Goal: Task Accomplishment & Management: Use online tool/utility

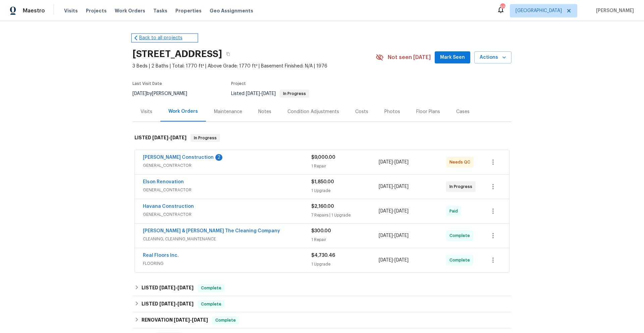
click at [145, 39] on link "Back to all projects" at bounding box center [165, 38] width 64 height 7
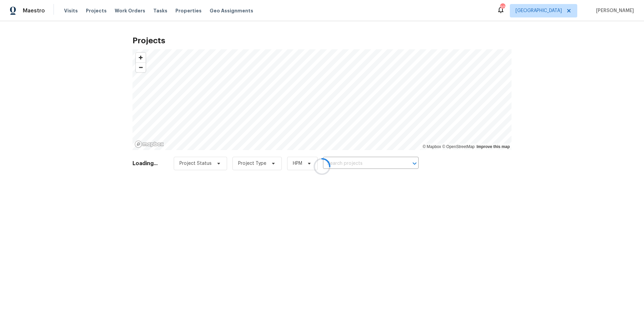
click at [343, 163] on div at bounding box center [322, 166] width 644 height 333
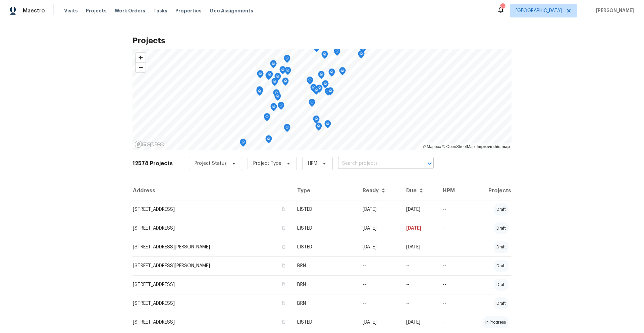
drag, startPoint x: 343, startPoint y: 164, endPoint x: 347, endPoint y: 166, distance: 4.4
click at [344, 167] on input "text" at bounding box center [376, 163] width 77 height 10
type input "woodland"
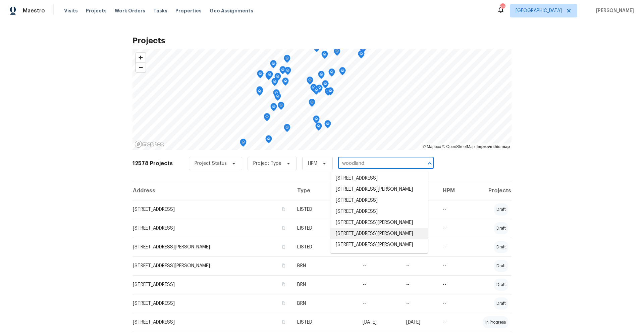
click at [362, 239] on li "44365 Woodland Cir, Callahan, FL 32011" at bounding box center [380, 233] width 98 height 11
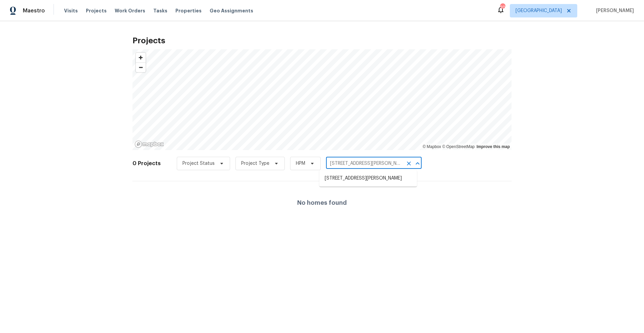
click at [389, 159] on input "44365 Woodland Cir, Callahan, FL 32011" at bounding box center [364, 163] width 77 height 10
drag, startPoint x: 339, startPoint y: 162, endPoint x: 317, endPoint y: 162, distance: 21.1
click at [318, 162] on div "Project Status Project Type HPM 44365 Woodland Cir, Callahan, FL 32011 ​" at bounding box center [299, 163] width 245 height 13
type input "Woodland Cir, Callahan, FL 32011"
click at [341, 179] on li "44365 Woodland Cir, Callahan, FL 32011" at bounding box center [368, 178] width 98 height 11
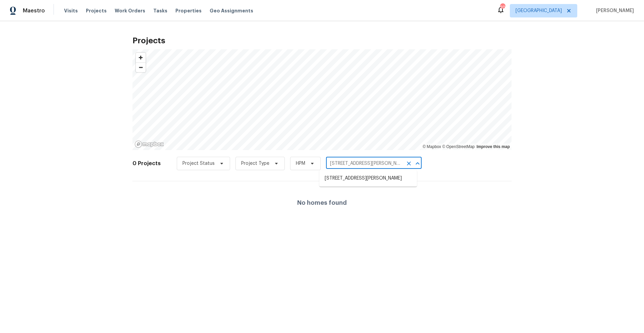
drag, startPoint x: 338, startPoint y: 163, endPoint x: 317, endPoint y: 163, distance: 20.8
click at [317, 163] on div "Project Status Project Type HPM 44365 Woodland Cir, Callahan, FL 32011 ​" at bounding box center [299, 163] width 245 height 13
type input "Woodland Cir, Callahan, FL 32011"
click at [353, 195] on li "44277 Woodland Cir, Callahan, FL 32011" at bounding box center [368, 189] width 98 height 11
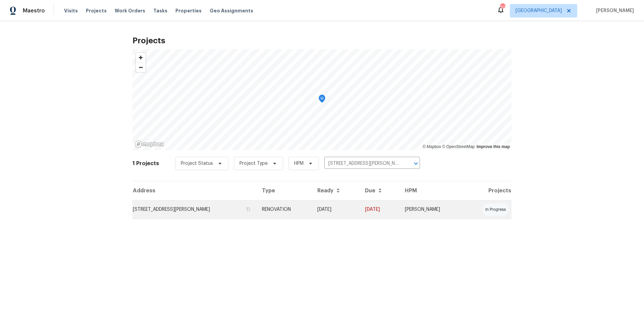
click at [170, 209] on td "44277 Woodland Cir, Callahan, FL 32011" at bounding box center [195, 209] width 124 height 19
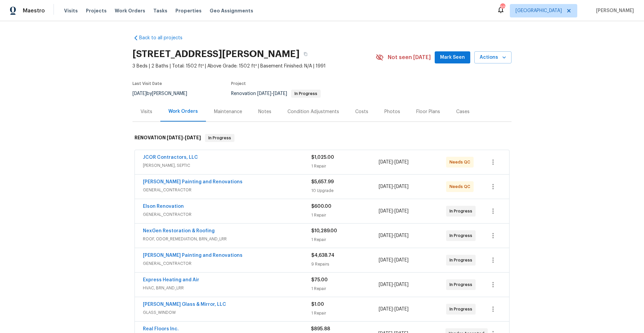
click at [286, 161] on div "JCOR Contractors, LLC" at bounding box center [227, 158] width 168 height 8
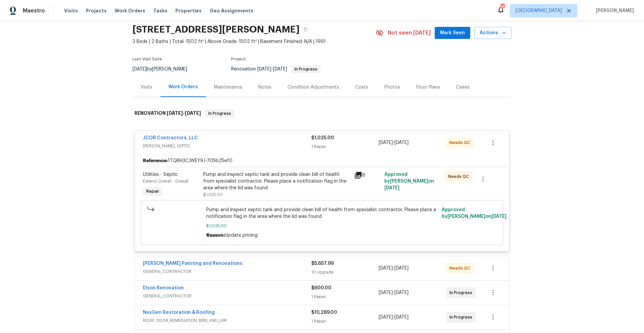
scroll to position [30, 0]
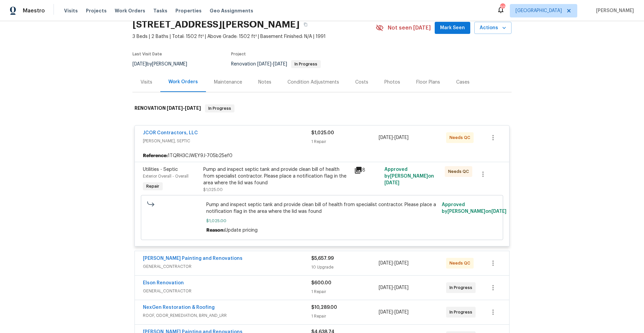
click at [299, 216] on div "Pump and inspect septic tank and provide clean bill of health from specialist c…" at bounding box center [322, 217] width 232 height 32
click at [302, 181] on div "Pump and inspect septic tank and provide clean bill of health from specialist c…" at bounding box center [276, 176] width 147 height 20
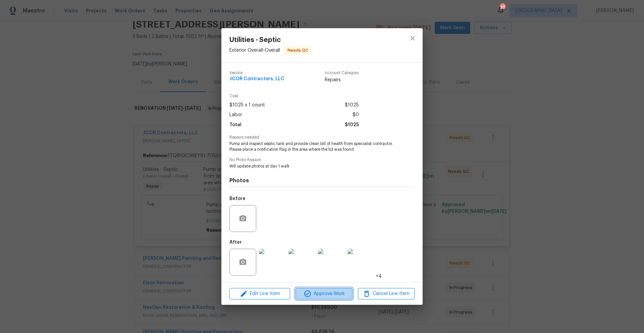
click at [314, 296] on span "Approve Work" at bounding box center [324, 294] width 53 height 8
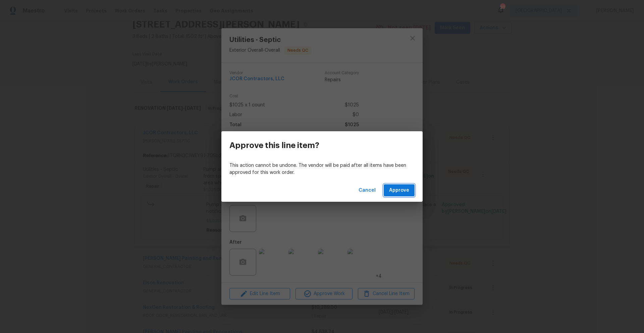
click at [397, 195] on button "Approve" at bounding box center [399, 190] width 31 height 12
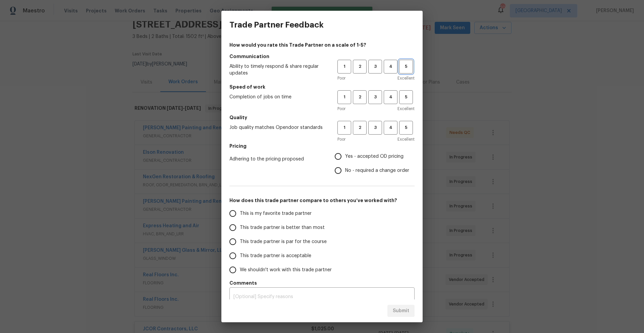
drag, startPoint x: 397, startPoint y: 64, endPoint x: 401, endPoint y: 69, distance: 6.4
click at [400, 64] on span "5" at bounding box center [406, 67] width 12 height 8
click at [402, 95] on span "5" at bounding box center [406, 97] width 12 height 8
click at [403, 131] on span "5" at bounding box center [406, 128] width 12 height 8
click at [333, 157] on input "Yes - accepted OD pricing" at bounding box center [338, 156] width 14 height 14
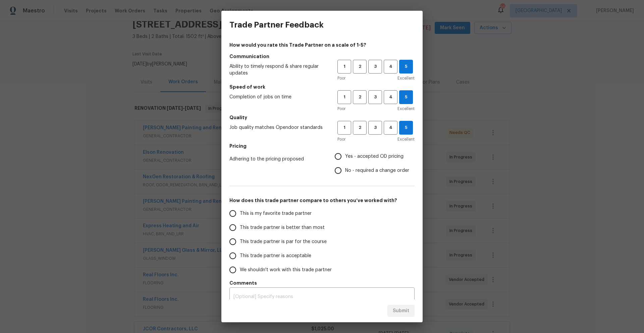
radio input "true"
click at [232, 246] on input "This trade partner is par for the course" at bounding box center [233, 242] width 14 height 14
click at [398, 316] on button "Submit" at bounding box center [401, 311] width 27 height 12
radio input "true"
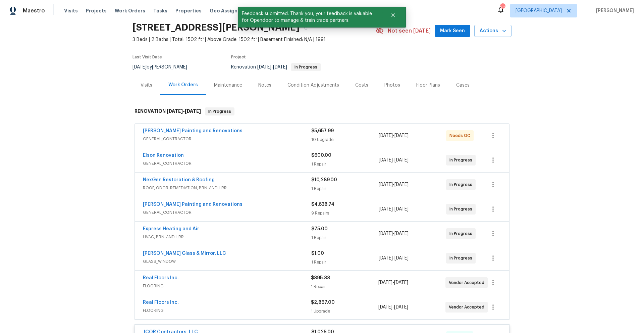
scroll to position [64, 0]
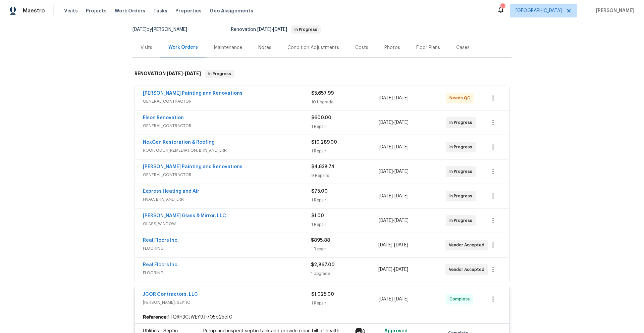
click at [183, 170] on div "Hildebrandt Painting and Renovations" at bounding box center [227, 167] width 168 height 8
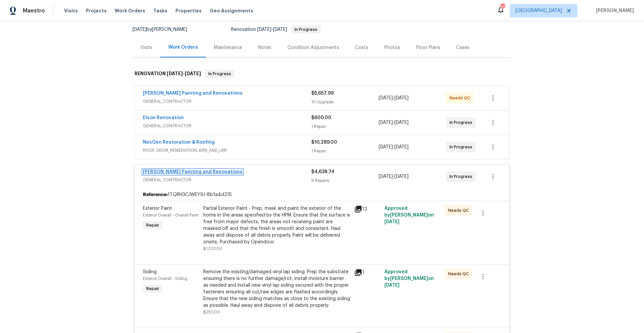
click at [177, 169] on link "Hildebrandt Painting and Renovations" at bounding box center [193, 171] width 100 height 5
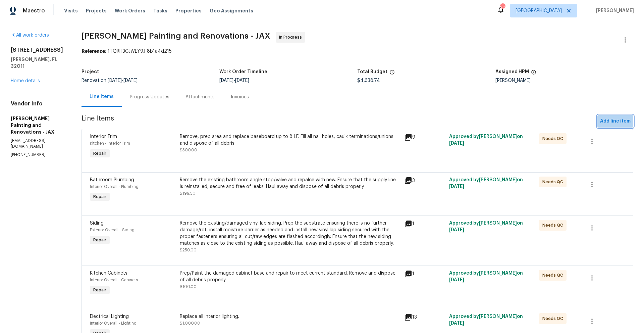
click at [605, 120] on span "Add line item" at bounding box center [615, 121] width 31 height 8
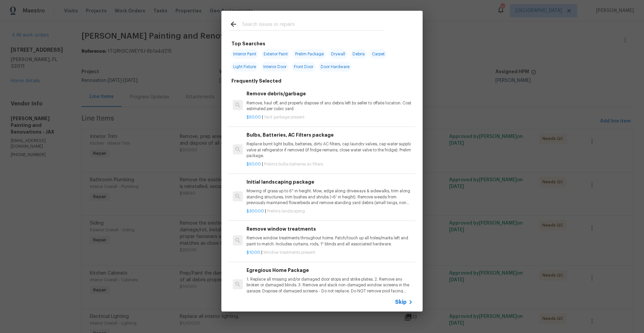
click at [285, 26] on input "text" at bounding box center [313, 25] width 142 height 10
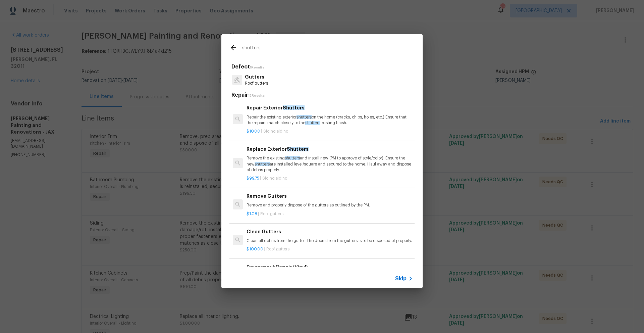
type input "shutters"
click at [274, 150] on h6 "Replace Exterior Shutters" at bounding box center [330, 148] width 166 height 7
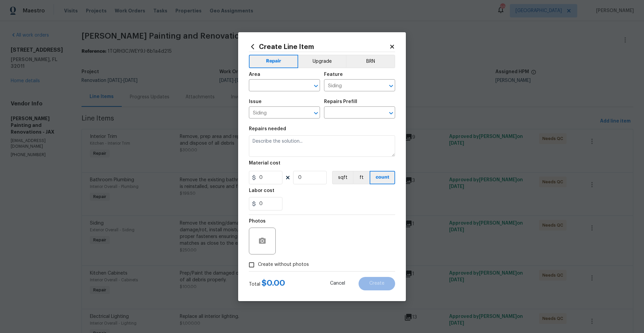
type input "Replace Exterior Shutters $99.75"
type textarea "Remove the existing shutters and install new (PM to approve of style/color). En…"
type input "99.75"
type input "1"
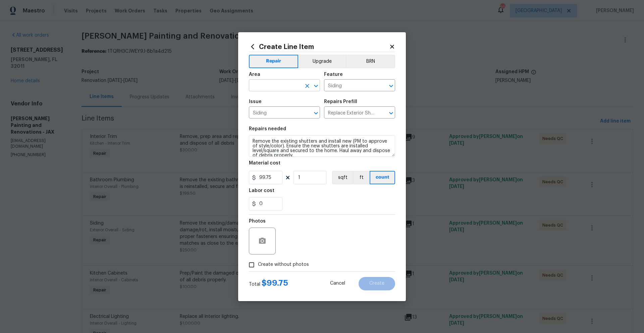
click at [273, 87] on input "text" at bounding box center [275, 86] width 52 height 10
click at [268, 112] on li "Exterior Overall" at bounding box center [284, 111] width 71 height 11
type input "Exterior Overall"
click at [308, 177] on input "1" at bounding box center [310, 177] width 34 height 13
type input "2"
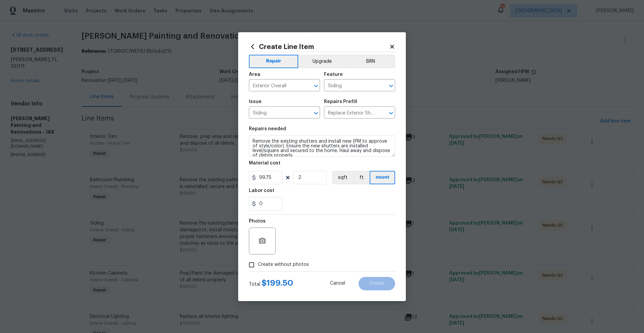
click at [253, 265] on input "Create without photos" at bounding box center [251, 264] width 13 height 13
checkbox input "true"
click at [314, 240] on textarea at bounding box center [338, 241] width 114 height 27
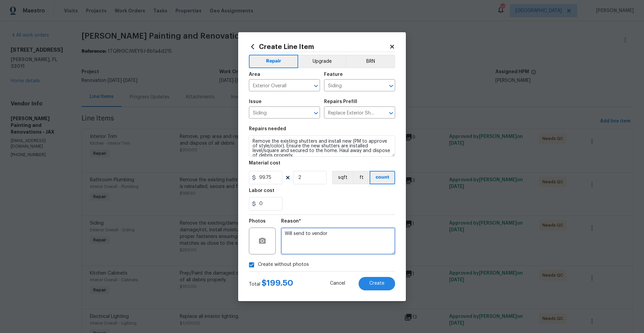
type textarea "Will send to vendor"
click at [357, 269] on div "Create without photos" at bounding box center [322, 264] width 146 height 13
click at [378, 286] on button "Create" at bounding box center [377, 283] width 37 height 13
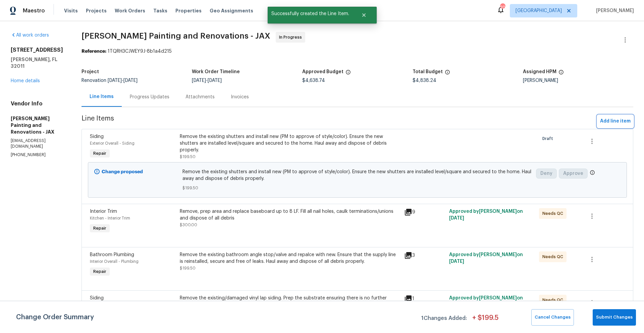
click at [606, 122] on span "Add line item" at bounding box center [615, 121] width 31 height 8
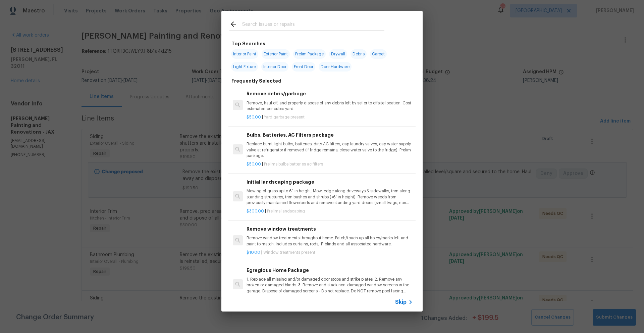
click at [254, 22] on input "text" at bounding box center [313, 25] width 142 height 10
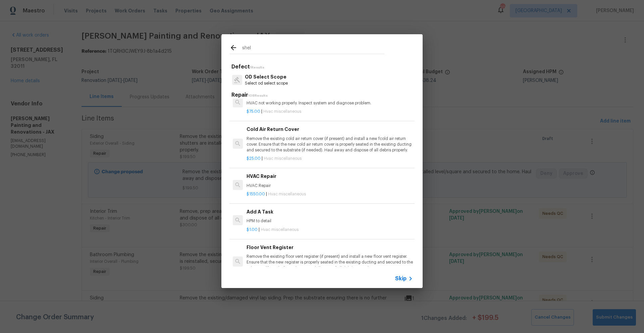
scroll to position [159, 0]
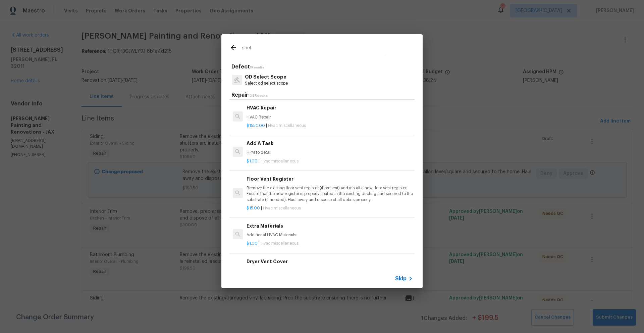
type input "shel"
click at [266, 147] on h6 "Add A Task" at bounding box center [330, 143] width 166 height 7
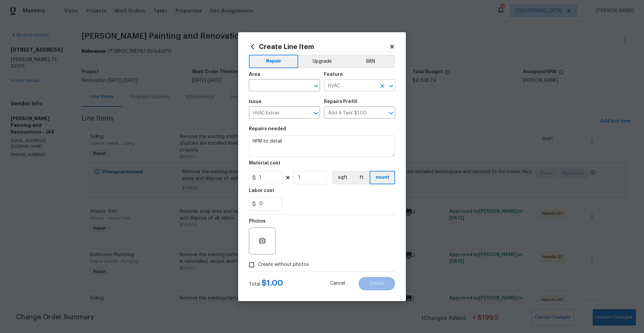
click at [358, 87] on input "HVAC" at bounding box center [350, 86] width 52 height 10
click at [341, 118] on li "Shelving" at bounding box center [359, 116] width 71 height 11
type input "Shelving"
click at [294, 111] on input "HVAC Extras" at bounding box center [275, 113] width 52 height 10
drag, startPoint x: 262, startPoint y: 145, endPoint x: 269, endPoint y: 134, distance: 12.8
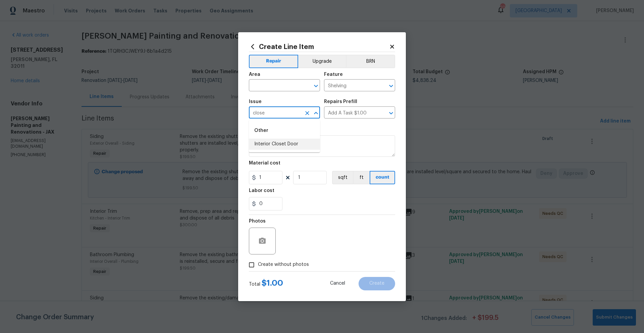
click at [269, 134] on li "Other Interior Closet Door" at bounding box center [284, 135] width 71 height 27
drag, startPoint x: 272, startPoint y: 113, endPoint x: 239, endPoint y: 109, distance: 32.8
click at [239, 109] on div "Create Line Item Repair Upgrade BRN Area ​ Feature Shelving ​ Issue close ​ Rep…" at bounding box center [322, 166] width 168 height 269
click at [280, 157] on li "Full replacement" at bounding box center [284, 155] width 71 height 11
type input "Full replacement"
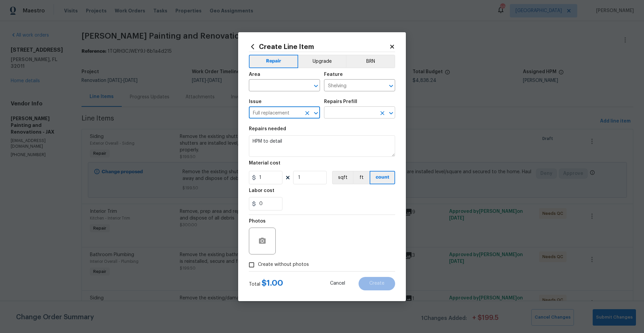
type input "Full replacement"
click at [350, 110] on input "text" at bounding box center [350, 113] width 52 height 10
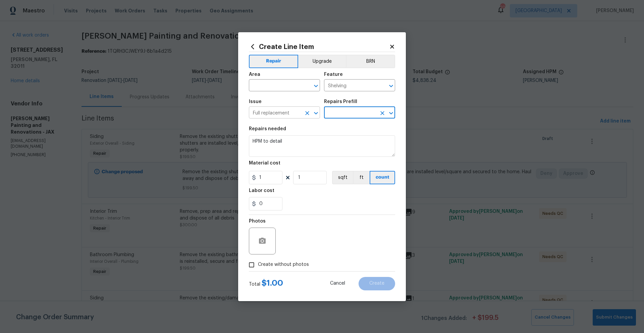
click at [314, 112] on icon "Open" at bounding box center [316, 113] width 4 height 2
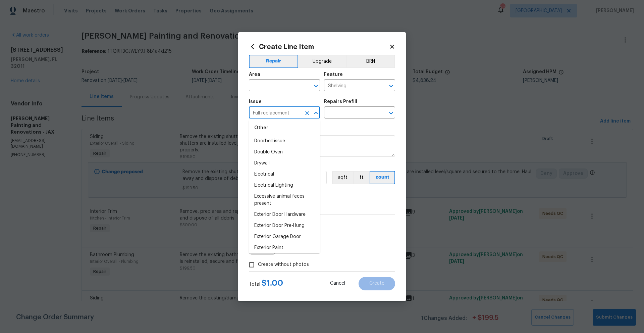
scroll to position [351, 0]
click at [279, 88] on input "text" at bounding box center [275, 86] width 52 height 10
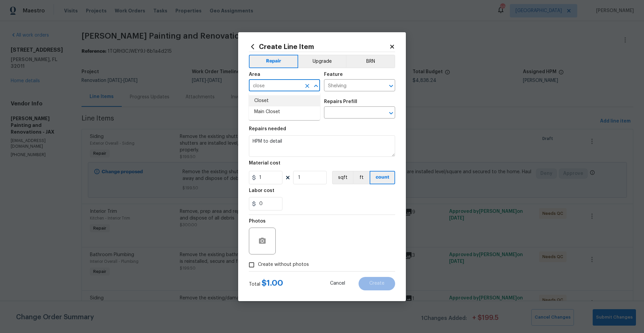
click at [265, 101] on li "Closet" at bounding box center [284, 100] width 71 height 11
click at [311, 114] on button "Clear" at bounding box center [307, 112] width 9 height 9
type input "Closet"
click at [315, 112] on icon "Open" at bounding box center [316, 113] width 4 height 2
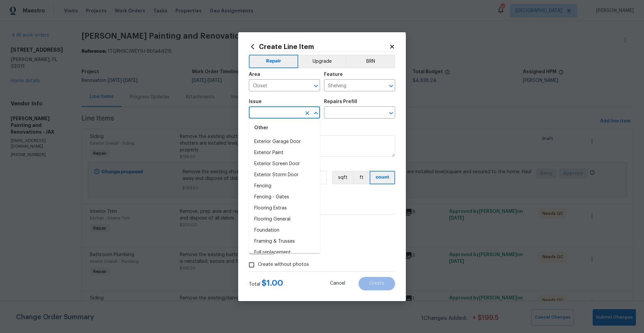
scroll to position [0, 0]
click at [266, 231] on li "Interior Trim" at bounding box center [284, 232] width 71 height 11
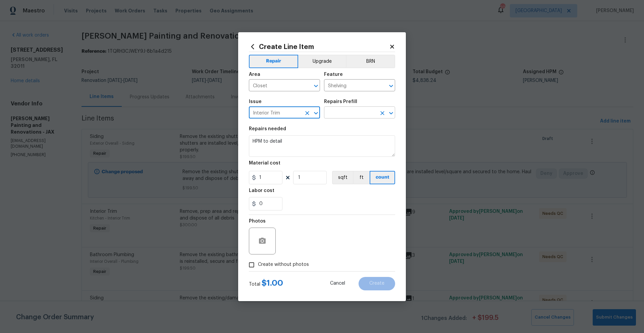
type input "Interior Trim"
click at [362, 109] on input "text" at bounding box center [350, 113] width 52 height 10
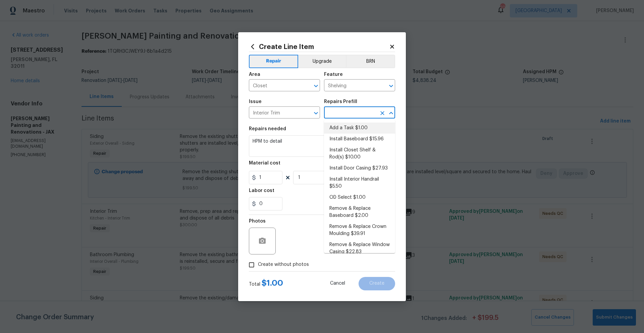
click at [345, 126] on li "Add a Task $1.00" at bounding box center [359, 127] width 71 height 11
type input "Interior Trim"
type input "Add a Task $1.00"
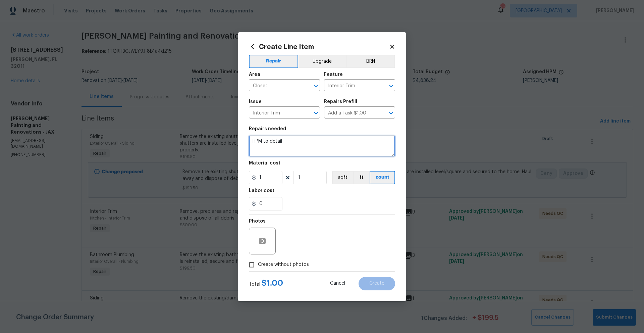
drag, startPoint x: 291, startPoint y: 139, endPoint x: 248, endPoint y: 140, distance: 43.0
click at [248, 140] on div "Create Line Item Repair Upgrade BRN Area Closet ​ Feature Interior Trim ​ Issue…" at bounding box center [322, 166] width 168 height 269
type textarea "install 2 new closet shelves in the spare bedrooms"
click at [270, 179] on input "1" at bounding box center [266, 177] width 34 height 13
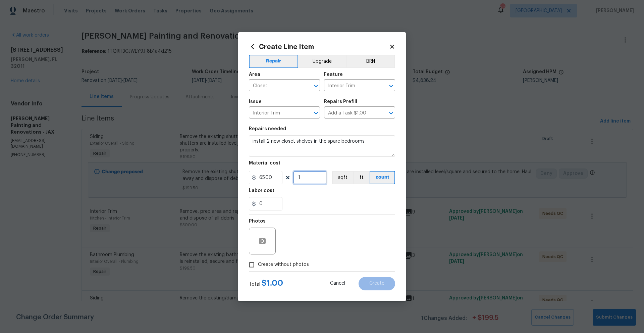
type input "65"
drag, startPoint x: 312, startPoint y: 178, endPoint x: 285, endPoint y: 178, distance: 27.2
click at [285, 178] on div "65 1 sqft ft count" at bounding box center [322, 177] width 146 height 13
type input "2"
click at [288, 213] on section "Repairs needed install 2 new closet shelves in the spare bedrooms Material cost…" at bounding box center [322, 168] width 146 height 92
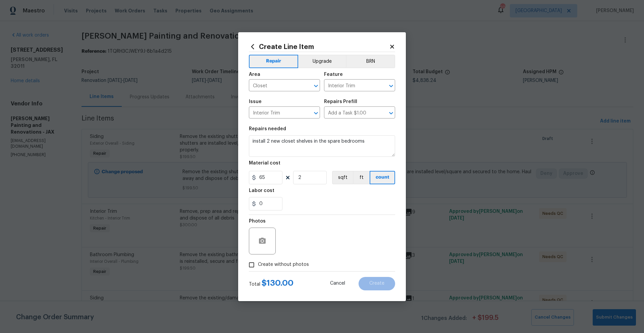
click at [252, 266] on input "Create without photos" at bounding box center [251, 264] width 13 height 13
checkbox input "true"
click at [296, 238] on textarea at bounding box center [338, 241] width 114 height 27
paste textarea "ZBB49528F527F2CCB1"
type textarea "Z"
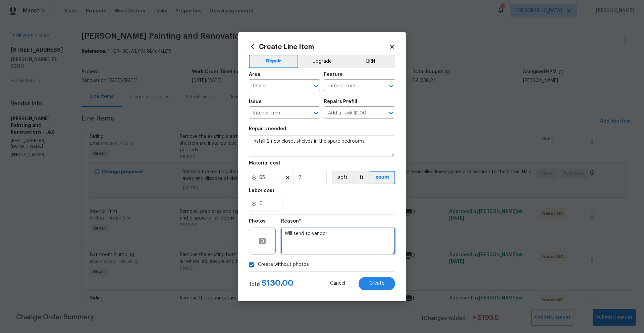
drag, startPoint x: 327, startPoint y: 235, endPoint x: 277, endPoint y: 234, distance: 50.0
click at [277, 234] on div "Photos Reason* Will send to vendor" at bounding box center [322, 237] width 146 height 44
type textarea "Will send to vendor"
click at [381, 284] on span "Create" at bounding box center [376, 283] width 15 height 5
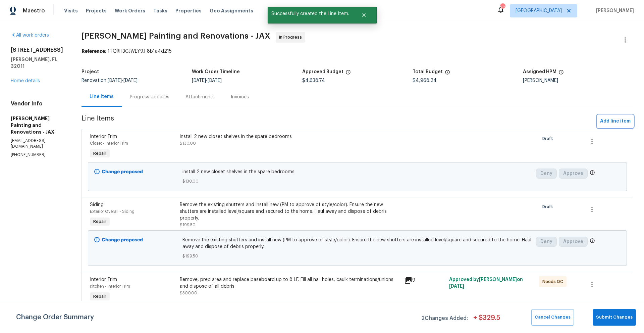
click at [604, 123] on span "Add line item" at bounding box center [615, 121] width 31 height 8
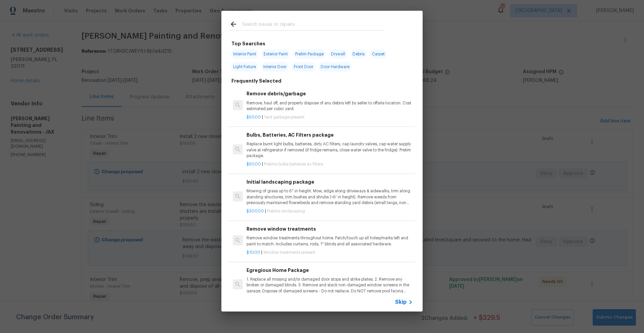
click at [234, 26] on icon at bounding box center [234, 24] width 8 height 8
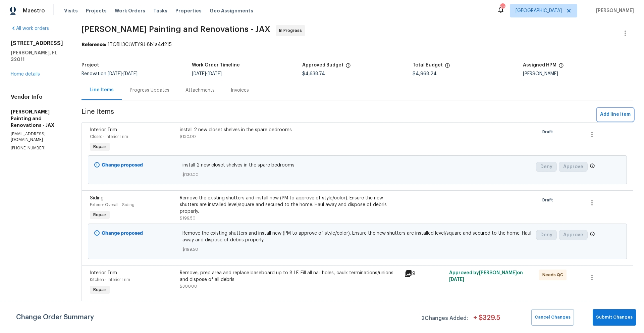
scroll to position [380, 0]
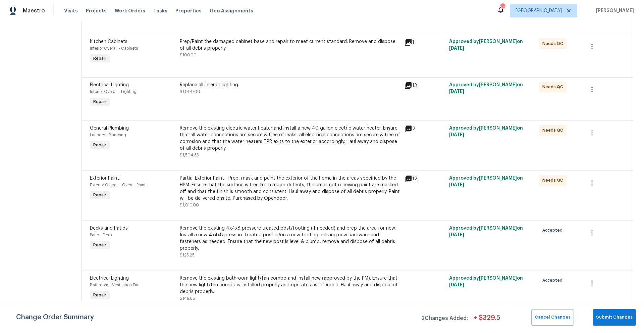
click at [219, 102] on div "Replace all interior lighting. $1,000.00" at bounding box center [290, 95] width 225 height 31
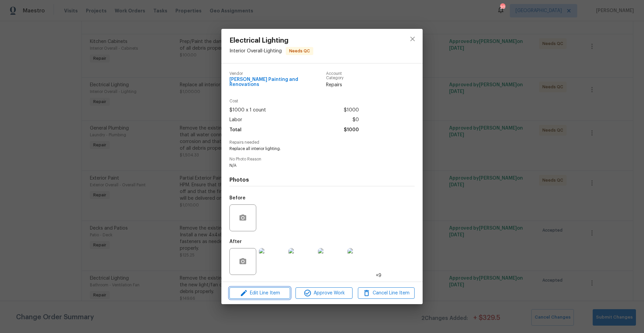
click at [267, 290] on span "Edit Line Item" at bounding box center [260, 293] width 57 height 8
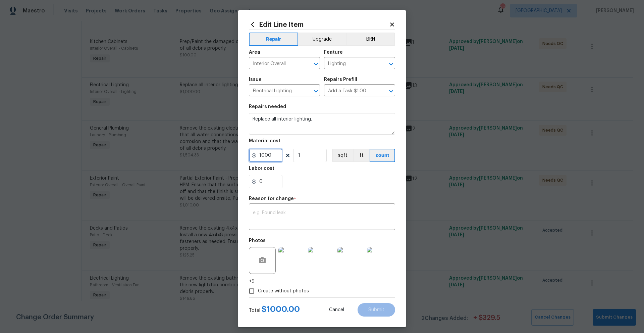
drag, startPoint x: 276, startPoint y: 153, endPoint x: 252, endPoint y: 153, distance: 23.2
click at [252, 153] on div "1000" at bounding box center [266, 155] width 34 height 13
click at [252, 153] on icon at bounding box center [253, 155] width 3 height 5
click at [275, 154] on input "1000" at bounding box center [266, 155] width 34 height 13
drag, startPoint x: 272, startPoint y: 155, endPoint x: 253, endPoint y: 155, distance: 19.5
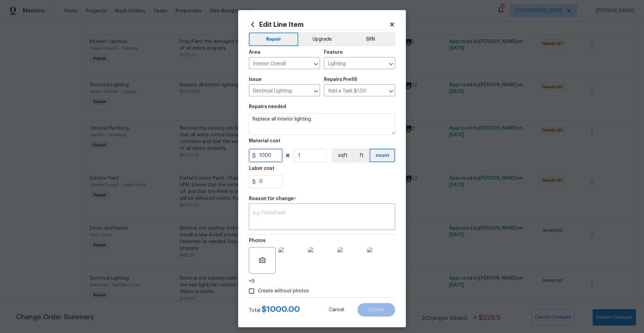
click at [253, 155] on div "1000" at bounding box center [266, 155] width 34 height 13
type input "1300"
click at [327, 289] on div "Create without photos" at bounding box center [322, 291] width 146 height 13
click at [250, 290] on input "Create without photos" at bounding box center [251, 291] width 13 height 13
click at [248, 292] on input "Create without photos" at bounding box center [251, 291] width 13 height 13
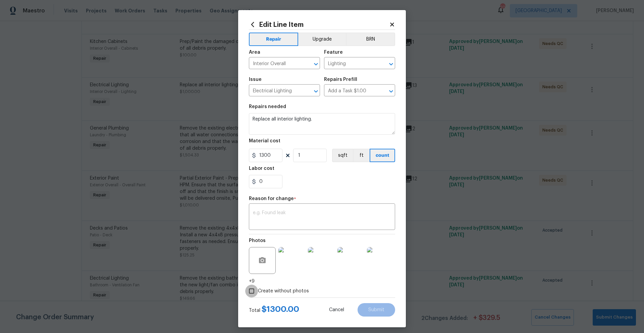
click at [249, 290] on input "Create without photos" at bounding box center [251, 291] width 13 height 13
checkbox input "false"
click at [275, 213] on textarea at bounding box center [322, 217] width 138 height 14
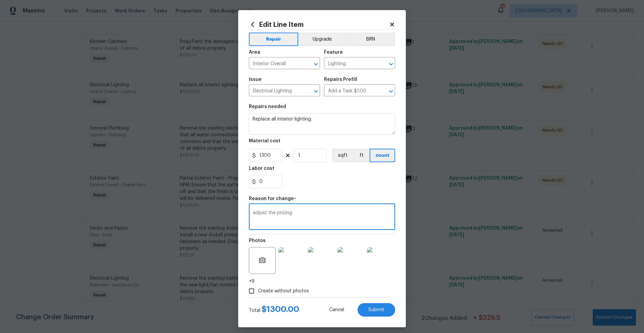
type textarea "adjust the pricing"
click at [248, 291] on input "Create without photos" at bounding box center [251, 291] width 13 height 13
checkbox input "false"
click at [365, 312] on button "Submit" at bounding box center [377, 309] width 38 height 13
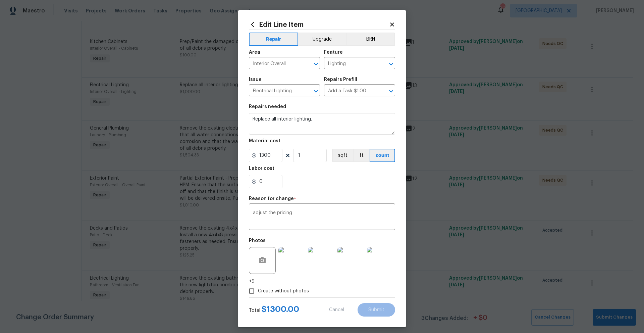
type input "1000"
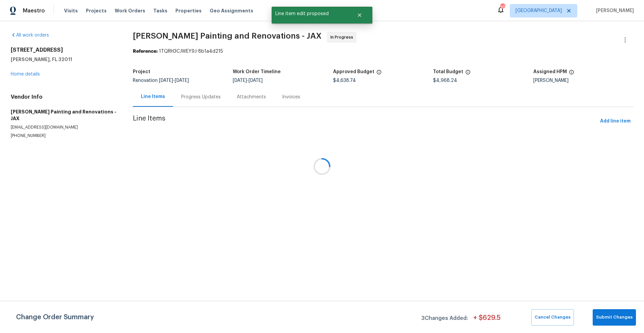
scroll to position [0, 0]
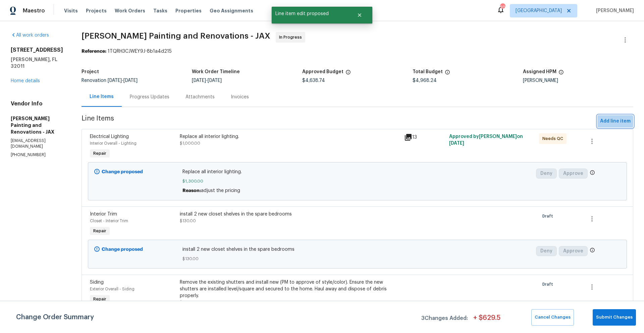
click at [602, 121] on span "Add line item" at bounding box center [615, 121] width 31 height 8
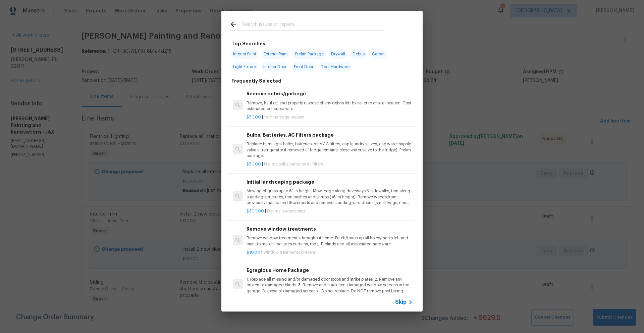
click at [234, 23] on icon at bounding box center [234, 24] width 8 height 8
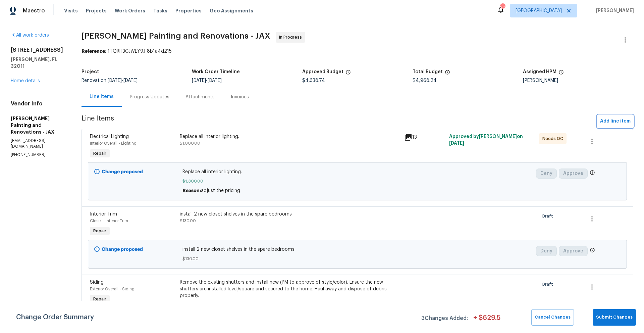
click at [614, 124] on span "Add line item" at bounding box center [615, 121] width 31 height 8
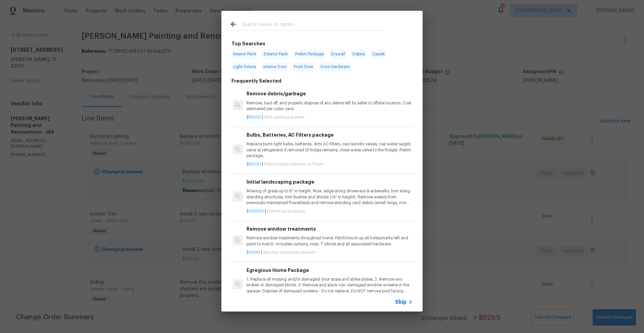
click at [257, 24] on input "text" at bounding box center [313, 25] width 142 height 10
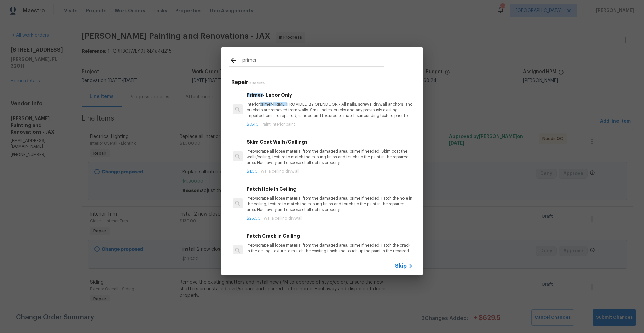
type input "primer"
click at [306, 108] on p "Interior primer - PRIMER PROVIDED BY OPENDOOR - All nails, screws, drywall anch…" at bounding box center [330, 110] width 166 height 17
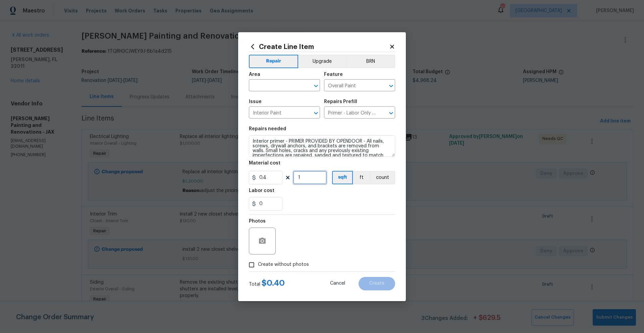
click at [309, 178] on input "1" at bounding box center [310, 177] width 34 height 13
type input "1502"
click at [330, 201] on div "0" at bounding box center [322, 203] width 146 height 13
click at [274, 87] on input "text" at bounding box center [275, 86] width 52 height 10
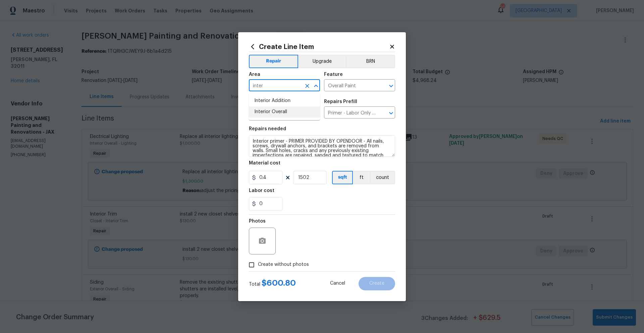
click at [273, 109] on li "Interior Overall" at bounding box center [284, 111] width 71 height 11
type input "Interior Overall"
click at [253, 264] on input "Create without photos" at bounding box center [251, 264] width 13 height 13
checkbox input "true"
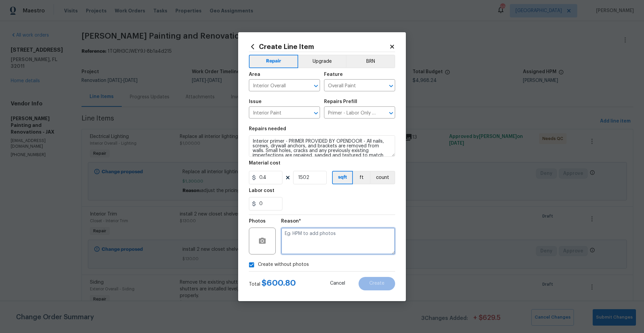
click at [291, 237] on textarea at bounding box center [338, 241] width 114 height 27
paste textarea "Will send to vendor"
type textarea "Will send to vendor"
click at [370, 282] on span "Create" at bounding box center [376, 283] width 15 height 5
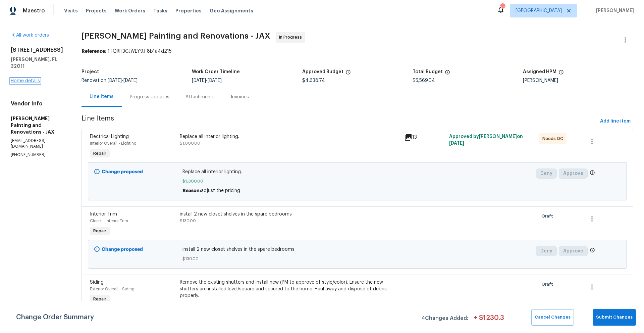
click at [32, 79] on link "Home details" at bounding box center [25, 81] width 29 height 5
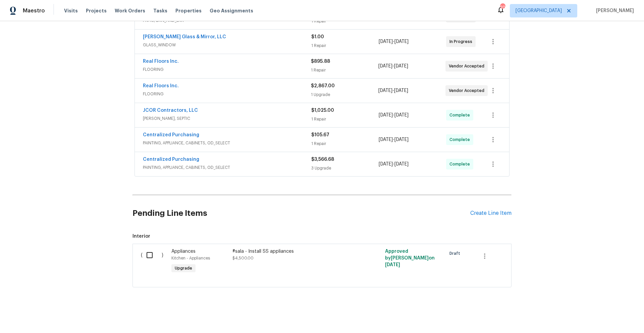
scroll to position [242, 0]
click at [478, 213] on div "Create Line Item" at bounding box center [490, 214] width 41 height 6
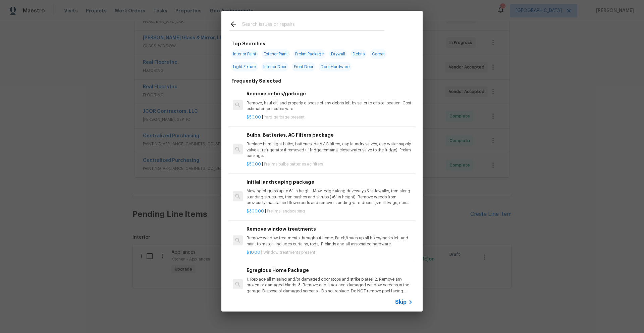
click at [253, 25] on input "text" at bounding box center [313, 25] width 142 height 10
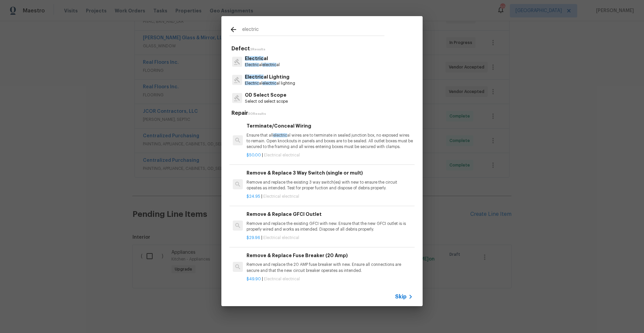
type input "electric"
click at [251, 62] on p "Electric al electric al" at bounding box center [262, 65] width 35 height 6
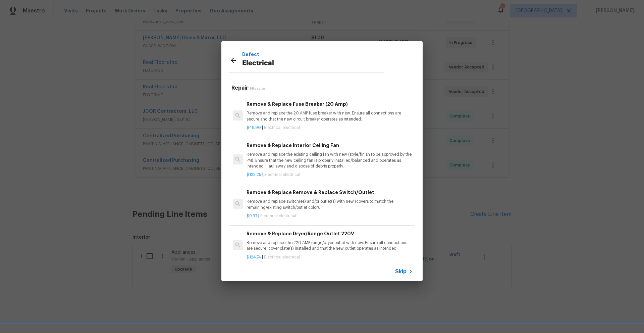
scroll to position [158, 0]
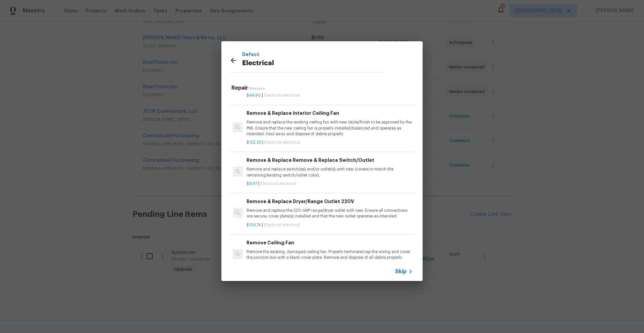
click at [398, 272] on span "Skip" at bounding box center [400, 271] width 11 height 7
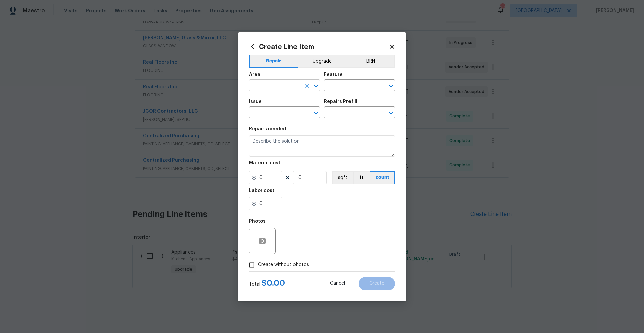
click at [271, 81] on input "text" at bounding box center [275, 86] width 52 height 10
click at [268, 101] on li "Kitchen" at bounding box center [284, 100] width 71 height 11
type input "Kitchen"
click at [342, 88] on input "text" at bounding box center [350, 86] width 52 height 10
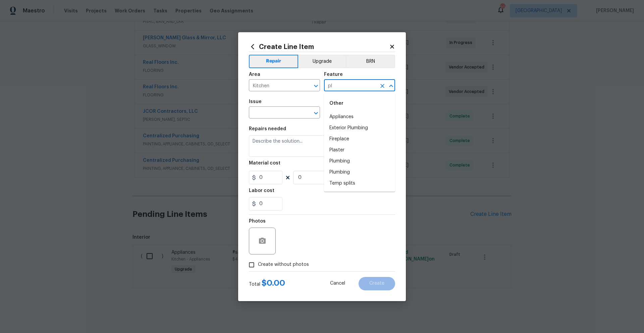
type input "p"
click at [338, 139] on li "Electrical Wire Inside Home" at bounding box center [359, 139] width 71 height 11
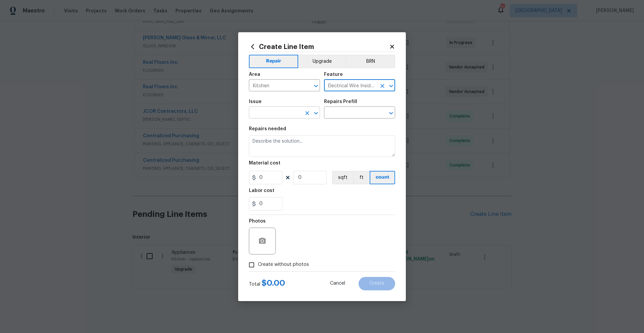
type input "Electrical Wire Inside Home"
click at [276, 112] on input "text" at bounding box center [275, 113] width 52 height 10
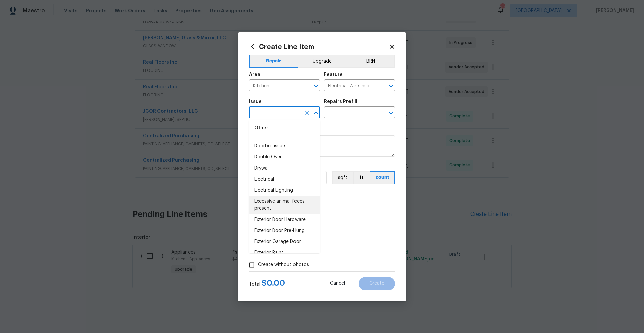
scroll to position [305, 0]
click at [267, 184] on li "Electrical" at bounding box center [284, 178] width 71 height 11
type input "Electrical"
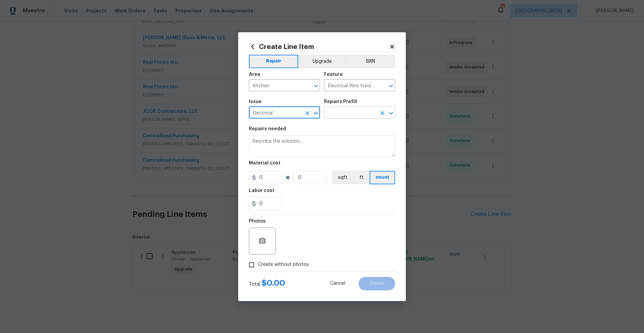
click at [353, 112] on input "text" at bounding box center [350, 113] width 52 height 10
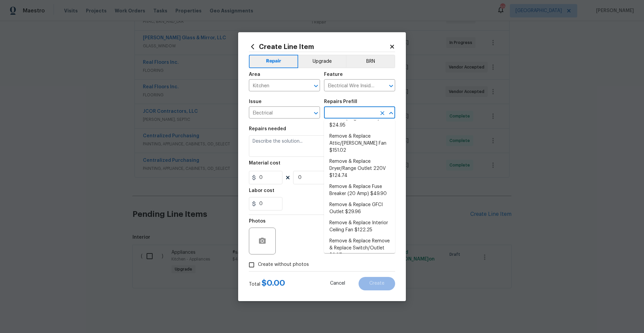
scroll to position [0, 0]
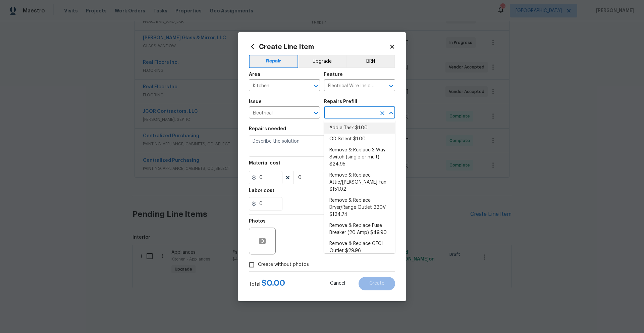
click at [340, 126] on li "Add a Task $1.00" at bounding box center [359, 127] width 71 height 11
type input "Add a Task $1.00"
type textarea "HPM to detail"
type input "1"
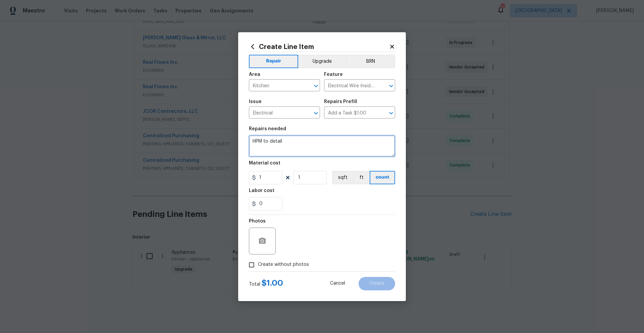
drag, startPoint x: 290, startPoint y: 141, endPoint x: 246, endPoint y: 139, distance: 43.4
click at [246, 139] on div "Create Line Item Repair Upgrade BRN Area Kitchen ​ Feature Electrical Wire Insi…" at bounding box center [322, 166] width 168 height 269
type textarea "need to add a range plug. currently it is a standard outlet. might need to add …"
click at [251, 266] on input "Create without photos" at bounding box center [251, 264] width 13 height 13
checkbox input "true"
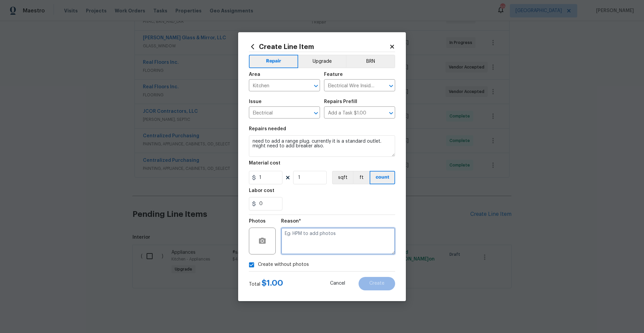
click at [297, 241] on textarea at bounding box center [338, 241] width 114 height 27
paste textarea "Will send to vendor"
type textarea "Will send to vendor"
click at [376, 287] on button "Create" at bounding box center [377, 283] width 37 height 13
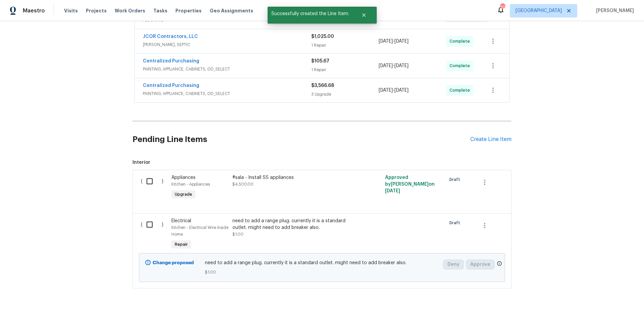
scroll to position [323, 0]
click at [146, 221] on input "checkbox" at bounding box center [152, 223] width 19 height 14
click at [603, 319] on span "Create Work Order" at bounding box center [606, 316] width 45 height 8
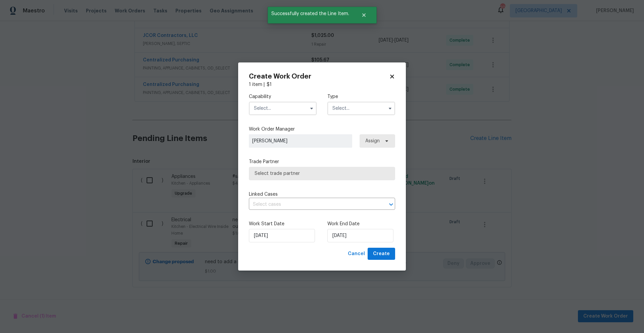
checkbox input "false"
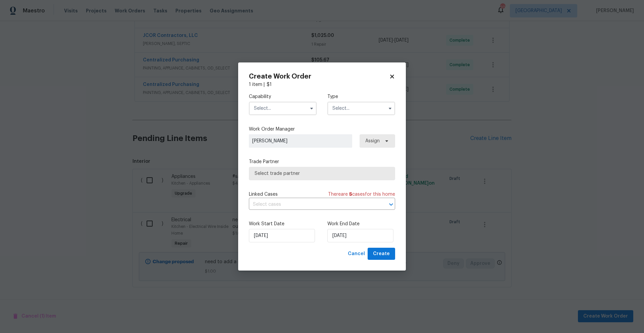
click at [293, 107] on input "text" at bounding box center [283, 108] width 68 height 13
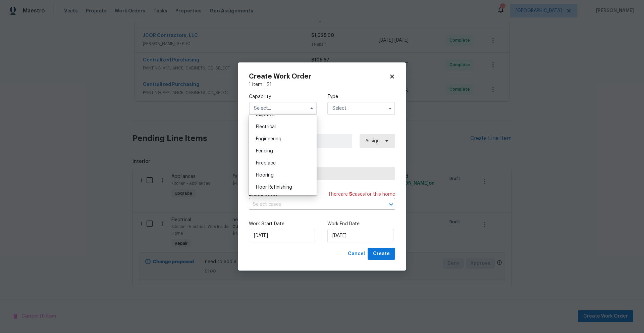
scroll to position [207, 0]
click at [281, 133] on div "Electrical" at bounding box center [283, 127] width 64 height 12
type input "Electrical"
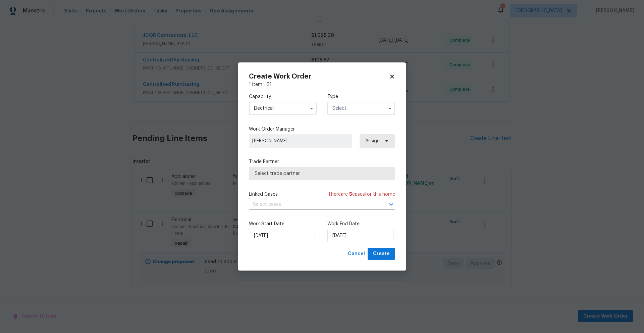
click at [359, 108] on input "text" at bounding box center [362, 108] width 68 height 13
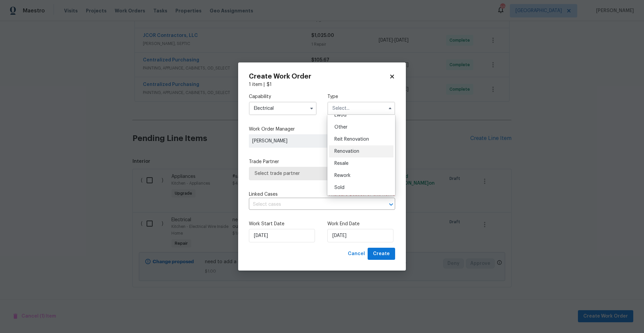
click at [351, 152] on span "Renovation" at bounding box center [347, 151] width 25 height 5
type input "Renovation"
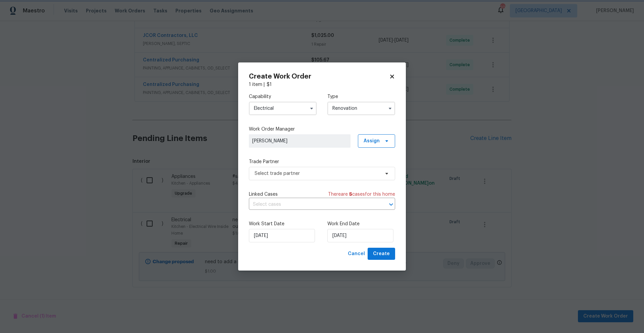
scroll to position [0, 0]
click at [277, 174] on span "Select trade partner" at bounding box center [317, 173] width 125 height 7
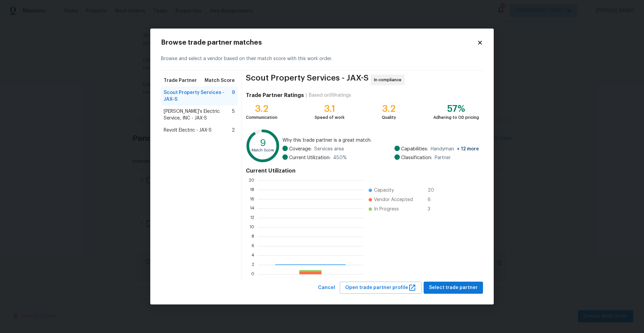
scroll to position [89, 101]
click at [181, 132] on span "Revolt Electric - JAX-S" at bounding box center [188, 130] width 48 height 7
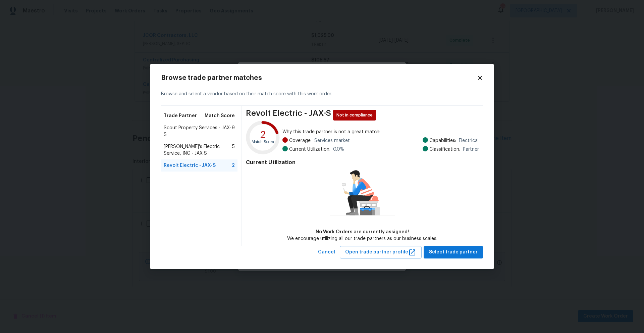
click at [178, 150] on span "Jack's Electric Service, INC - JAX-S" at bounding box center [198, 149] width 68 height 13
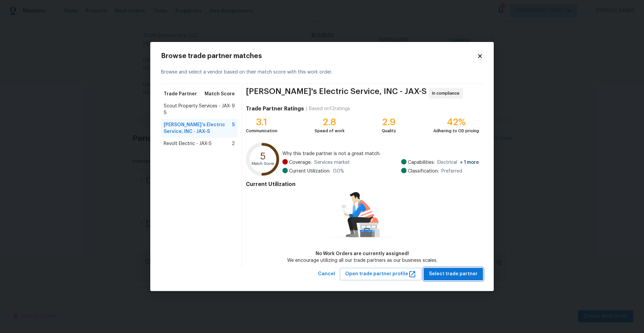
click at [447, 272] on span "Select trade partner" at bounding box center [453, 274] width 49 height 8
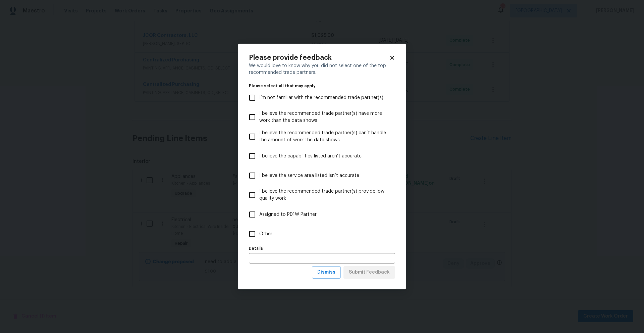
click at [253, 235] on input "Other" at bounding box center [252, 234] width 14 height 14
checkbox input "true"
click at [378, 274] on span "Submit Feedback" at bounding box center [369, 272] width 41 height 8
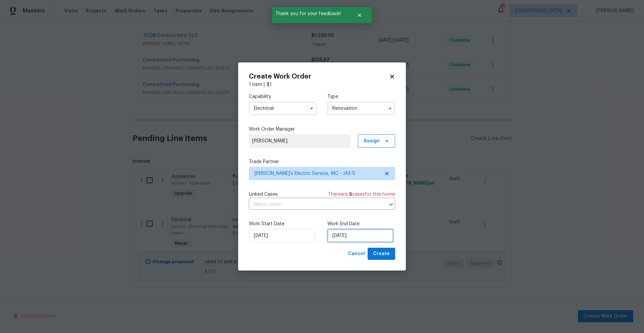
click at [368, 236] on input "10/14/2025" at bounding box center [361, 235] width 66 height 13
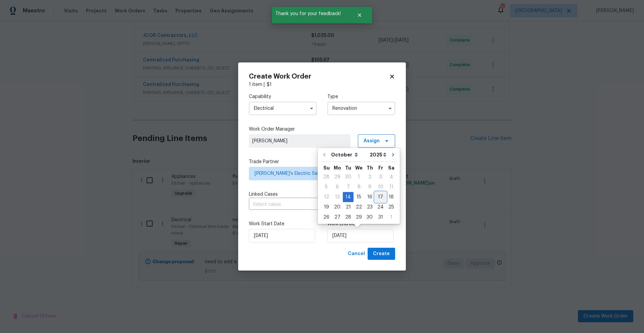
click at [378, 198] on div "17" at bounding box center [380, 196] width 11 height 9
type input "10/17/2025"
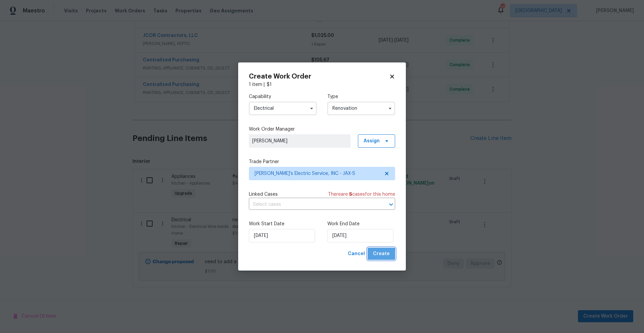
click at [381, 255] on span "Create" at bounding box center [381, 254] width 17 height 8
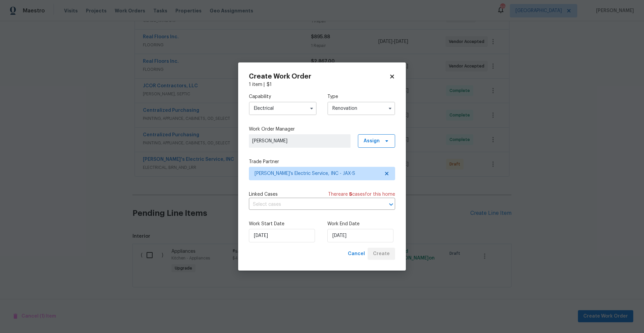
scroll to position [272, 0]
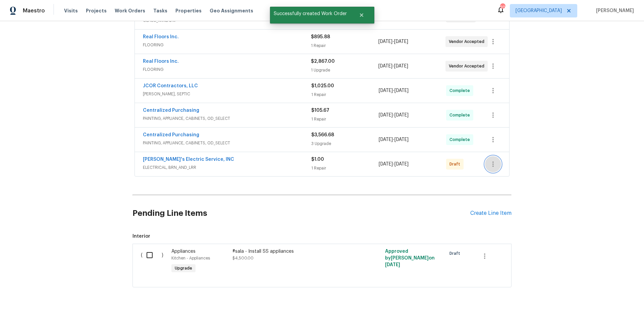
click at [495, 160] on icon "button" at bounding box center [493, 164] width 8 height 8
click at [496, 160] on li "Send to Vendor" at bounding box center [520, 159] width 75 height 11
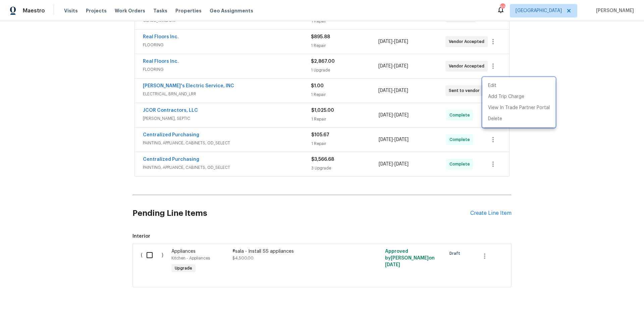
click at [570, 207] on div at bounding box center [322, 166] width 644 height 333
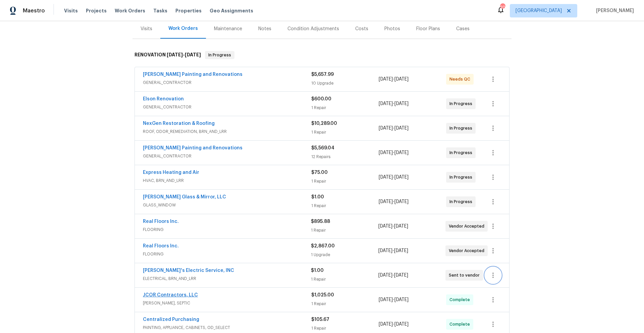
scroll to position [84, 0]
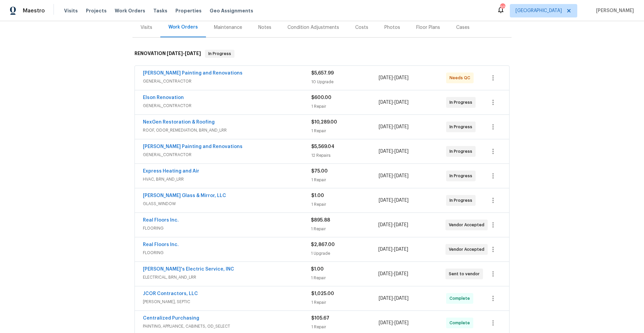
click at [235, 153] on span "GENERAL_CONTRACTOR" at bounding box center [227, 154] width 168 height 7
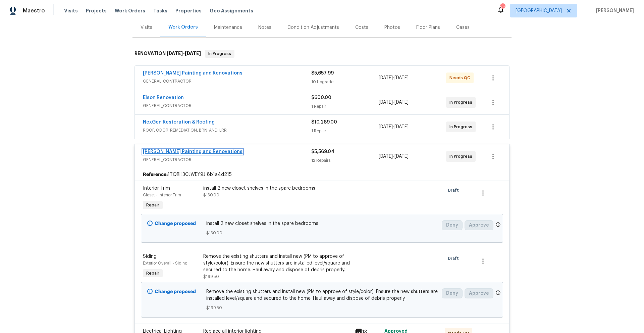
click at [164, 152] on link "Hildebrandt Painting and Renovations" at bounding box center [193, 151] width 100 height 5
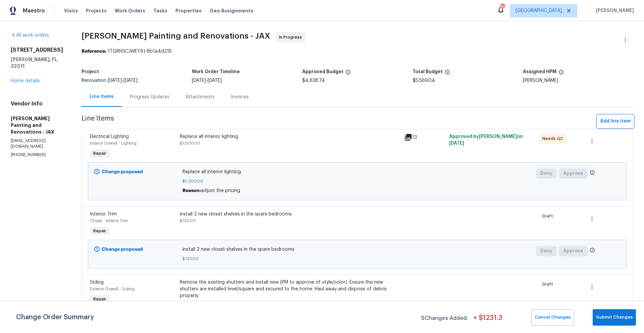
click at [613, 121] on span "Add line item" at bounding box center [615, 121] width 31 height 8
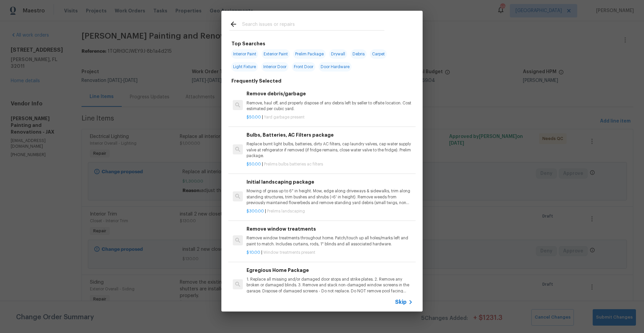
click at [263, 22] on input "text" at bounding box center [313, 25] width 142 height 10
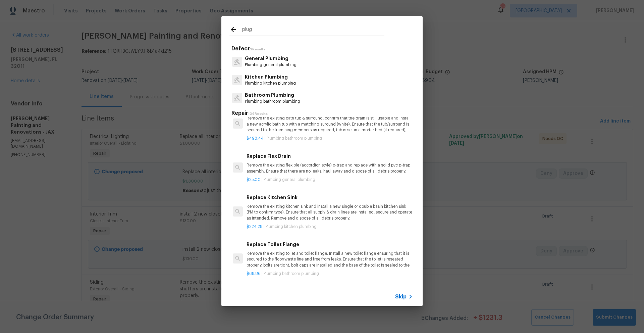
scroll to position [1195, 0]
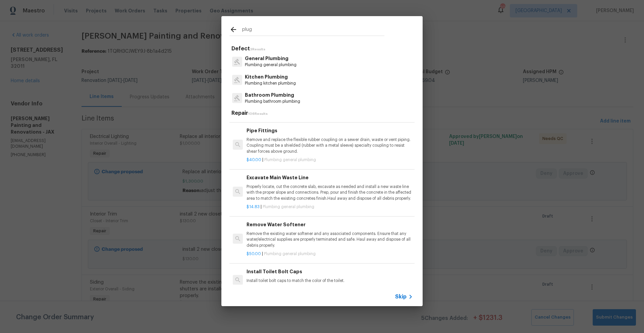
drag, startPoint x: 263, startPoint y: 27, endPoint x: 226, endPoint y: 31, distance: 36.8
click at [226, 31] on div "plug" at bounding box center [306, 29] width 171 height 27
drag, startPoint x: 261, startPoint y: 28, endPoint x: 233, endPoint y: 28, distance: 28.2
click at [233, 28] on div "plug" at bounding box center [307, 31] width 155 height 10
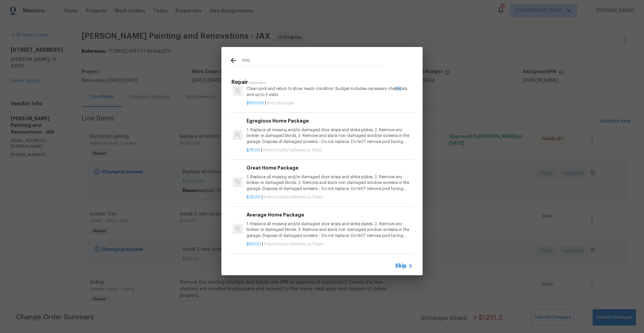
scroll to position [285, 0]
type input "mic"
click at [399, 266] on span "Skip" at bounding box center [400, 265] width 11 height 7
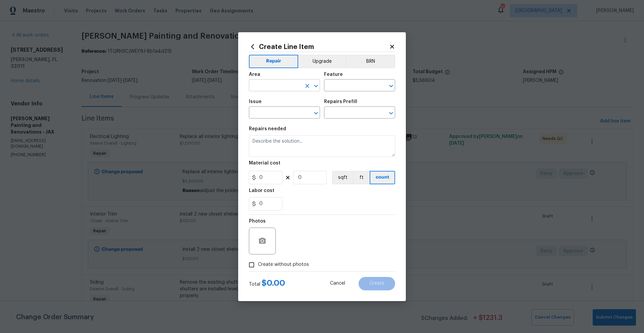
click at [284, 87] on input "text" at bounding box center [275, 86] width 52 height 10
click at [264, 98] on li "Kitchen" at bounding box center [284, 100] width 71 height 11
type input "Kitchen"
click at [358, 85] on input "text" at bounding box center [350, 86] width 52 height 10
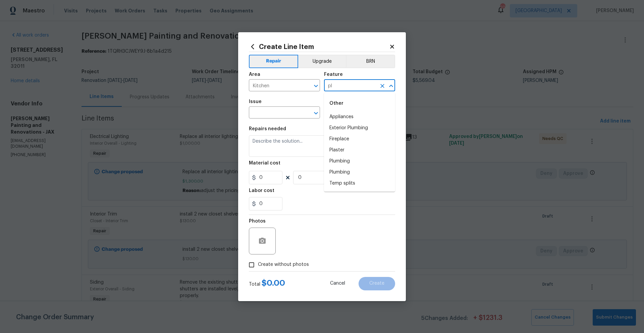
type input "p"
click at [344, 127] on li "Switches and Outlets" at bounding box center [359, 127] width 71 height 11
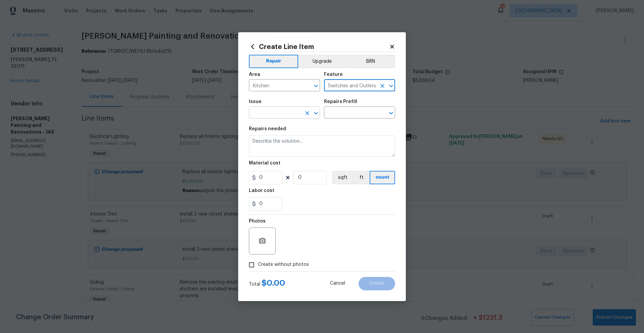
type input "Switches and Outlets"
click at [289, 116] on input "text" at bounding box center [275, 113] width 52 height 10
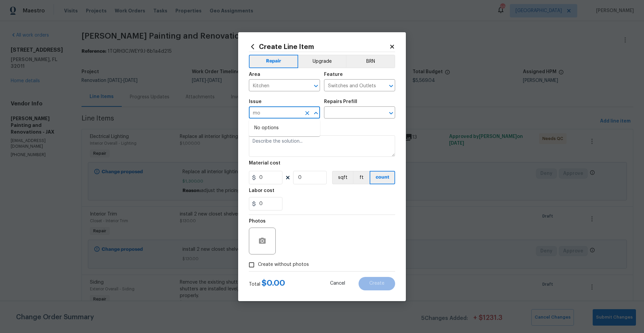
type input "m"
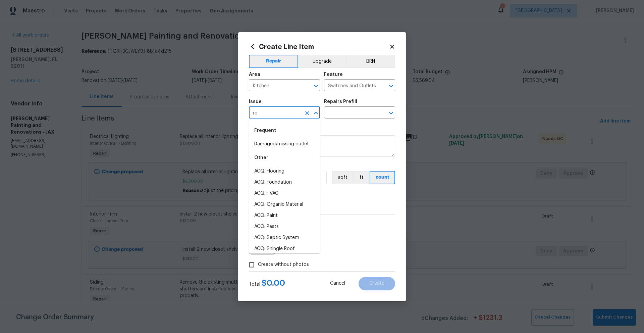
type input "rep"
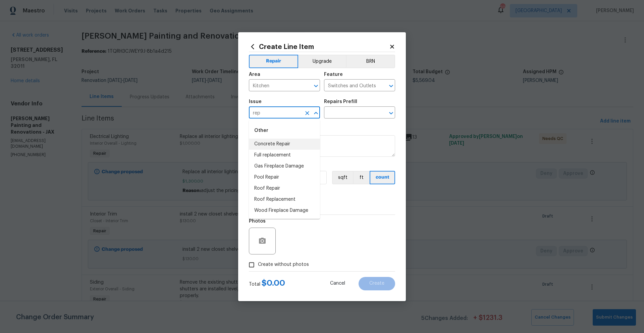
drag, startPoint x: 291, startPoint y: 114, endPoint x: 222, endPoint y: 114, distance: 68.5
click at [222, 114] on div "Create Line Item Repair Upgrade BRN Area Kitchen ​ Feature Switches and Outlets…" at bounding box center [322, 166] width 644 height 333
click at [279, 112] on input "text" at bounding box center [275, 113] width 52 height 10
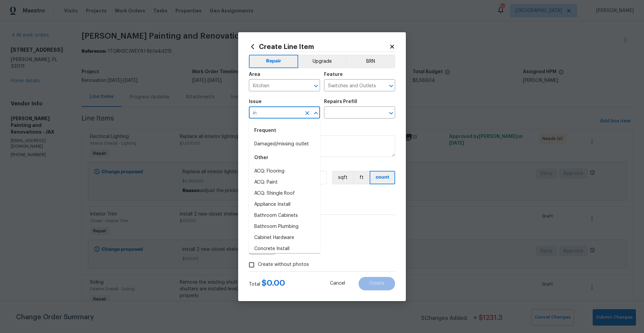
type input "i"
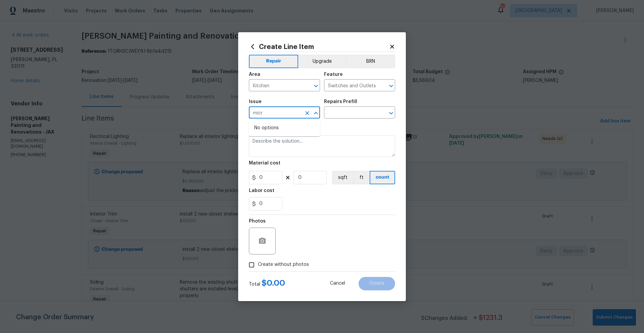
type input "micro"
click at [307, 114] on icon "Clear" at bounding box center [307, 113] width 4 height 4
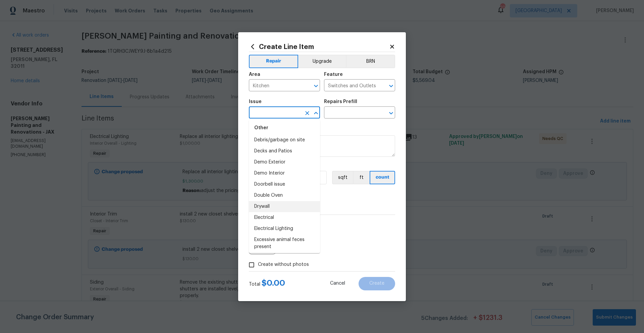
scroll to position [283, 0]
click at [268, 222] on li "Electrical" at bounding box center [284, 216] width 71 height 11
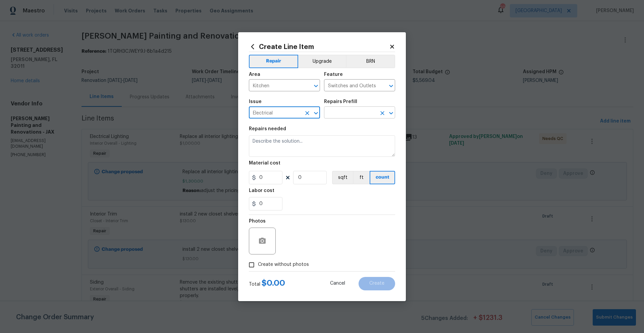
type input "Electrical"
click at [362, 114] on input "text" at bounding box center [350, 113] width 52 height 10
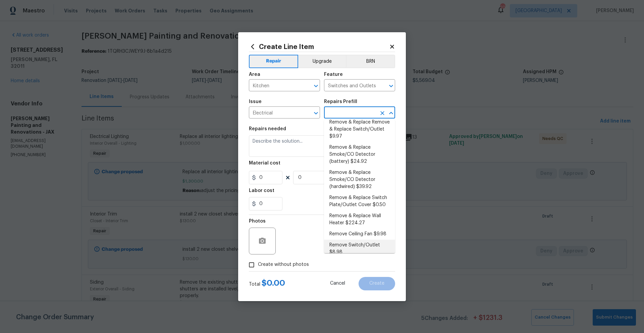
scroll to position [55, 0]
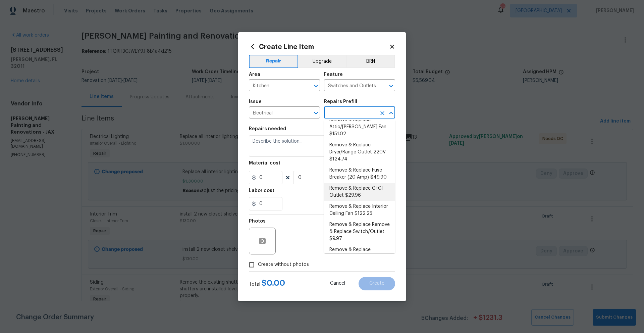
click at [351, 183] on li "Remove & Replace GFCI Outlet $29.96" at bounding box center [359, 192] width 71 height 18
type input "Remove & Replace GFCI Outlet $29.96"
type textarea "Remove and replace the existing GFCI with new. Ensure that the new GFCI outlet …"
type input "1"
type input "29.96"
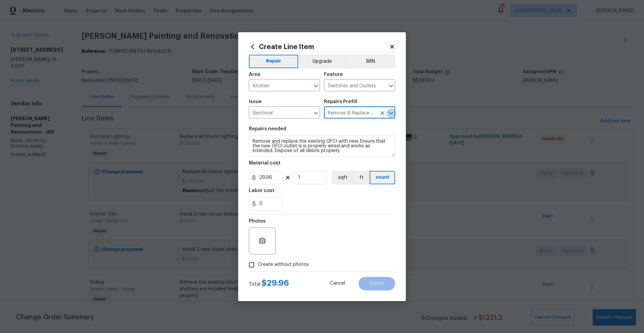
click at [392, 113] on icon "Open" at bounding box center [391, 113] width 4 height 2
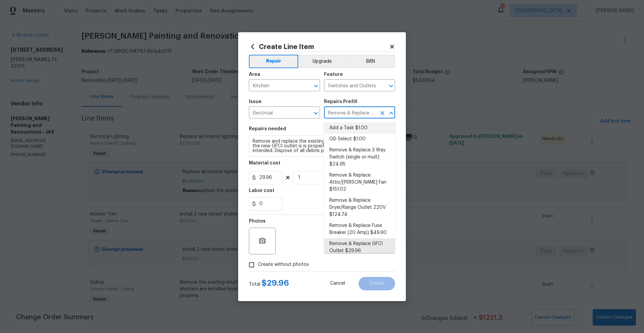
click at [349, 130] on li "Add a Task $1.00" at bounding box center [359, 127] width 71 height 11
type input "Add a Task $1.00"
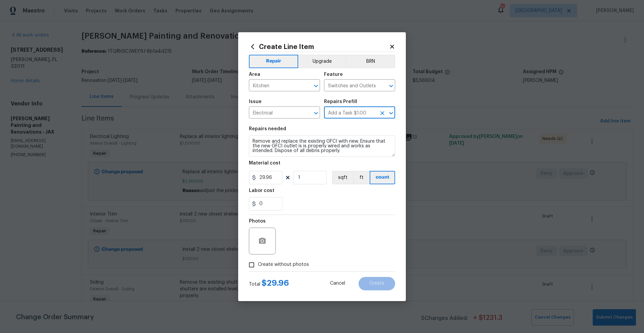
type textarea "HPM to detail"
type input "1"
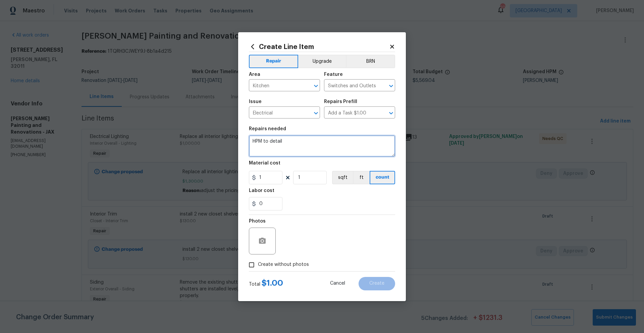
drag, startPoint x: 289, startPoint y: 141, endPoint x: 232, endPoint y: 137, distance: 57.5
click at [232, 137] on div "Create Line Item Repair Upgrade BRN Area Kitchen ​ Feature Switches and Outlets…" at bounding box center [322, 166] width 644 height 333
type textarea "move the microwave outlet inside the cabinet above the microwave in a new outle…"
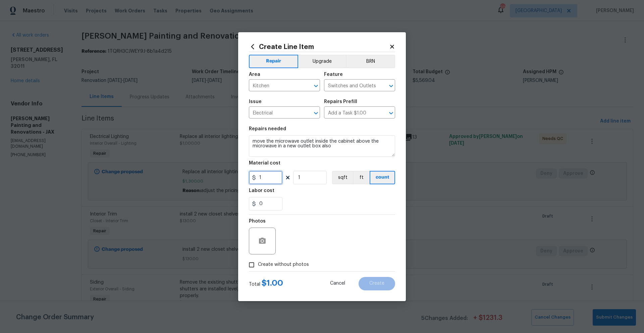
click at [268, 180] on input "1" at bounding box center [266, 177] width 34 height 13
drag, startPoint x: 266, startPoint y: 178, endPoint x: 255, endPoint y: 179, distance: 11.1
click at [255, 179] on div "1" at bounding box center [266, 177] width 34 height 13
type input "75"
click at [252, 263] on input "Create without photos" at bounding box center [251, 264] width 13 height 13
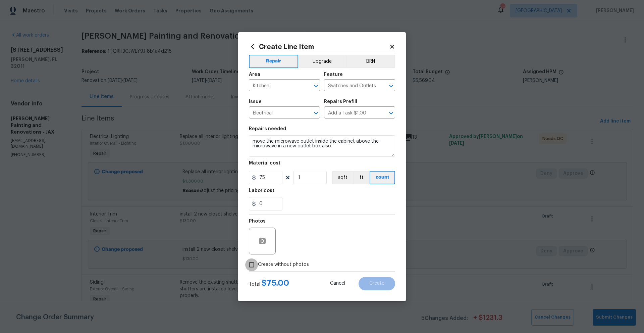
checkbox input "true"
click at [295, 240] on textarea at bounding box center [338, 241] width 114 height 27
paste textarea "Will send to vendor"
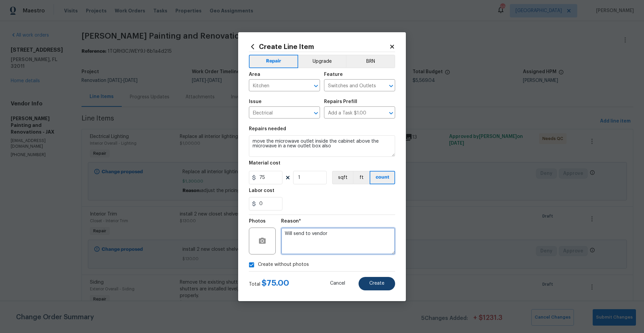
type textarea "Will send to vendor"
click at [380, 287] on button "Create" at bounding box center [377, 283] width 37 height 13
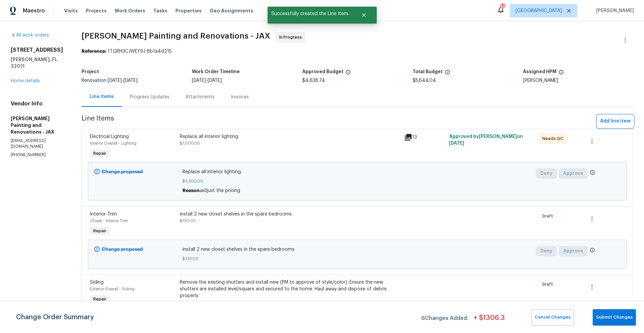
click at [603, 119] on span "Add line item" at bounding box center [615, 121] width 31 height 8
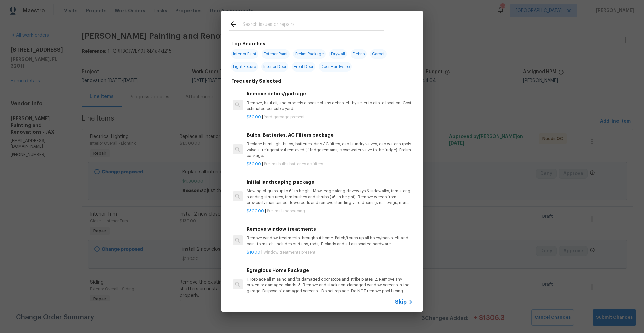
click at [258, 26] on input "text" at bounding box center [313, 25] width 142 height 10
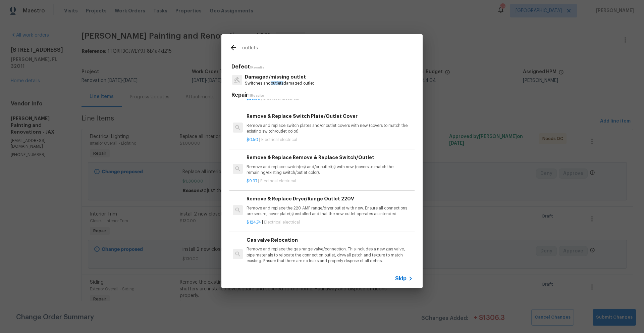
scroll to position [196, 0]
type input "outlets"
click at [290, 162] on h6 "Remove & Replace Remove & Replace Switch/Outlet" at bounding box center [330, 158] width 166 height 7
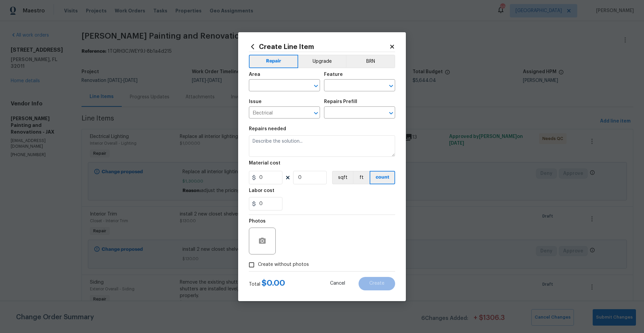
type input "Remove & Replace Remove & Replace Switch/Outlet $9.97"
type textarea "Remove and replace switch(es) and/or outlet(s) with new (covers to match the re…"
type input "9.97"
type input "1"
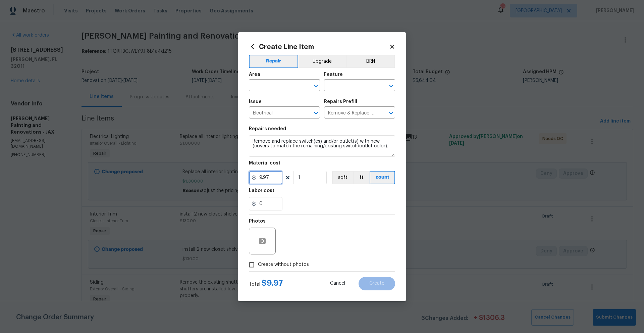
click at [275, 178] on input "9.97" at bounding box center [266, 177] width 34 height 13
drag, startPoint x: 275, startPoint y: 178, endPoint x: 243, endPoint y: 177, distance: 31.6
click at [243, 177] on div "Create Line Item Repair Upgrade BRN Area ​ Feature ​ Issue Electrical ​ Repairs…" at bounding box center [322, 166] width 168 height 269
type input "500"
click at [270, 88] on input "text" at bounding box center [275, 86] width 52 height 10
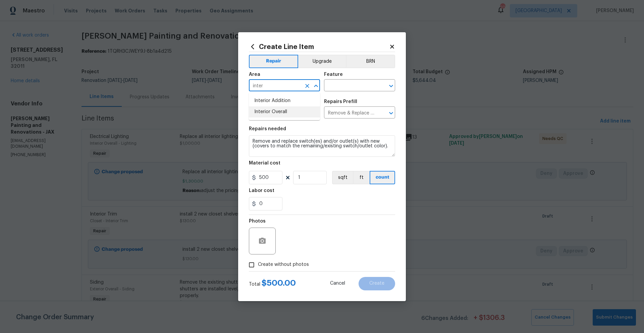
click at [278, 111] on li "Interior Overall" at bounding box center [284, 111] width 71 height 11
type input "Interior Overall"
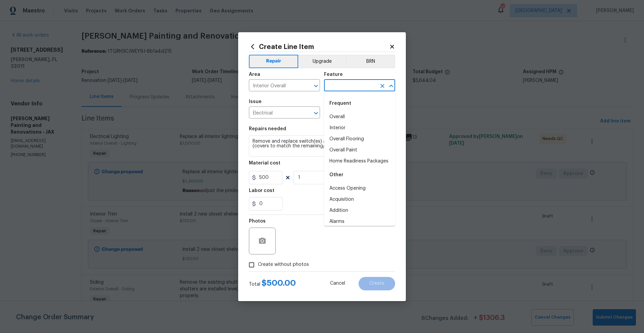
click at [360, 81] on input "text" at bounding box center [350, 86] width 52 height 10
click at [346, 114] on li "Overall" at bounding box center [359, 116] width 71 height 11
type input "Overall"
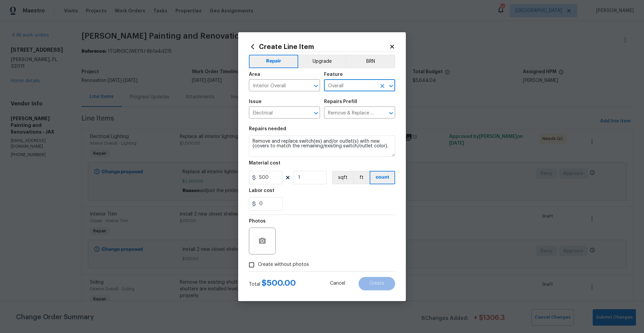
click at [253, 263] on input "Create without photos" at bounding box center [251, 264] width 13 height 13
checkbox input "true"
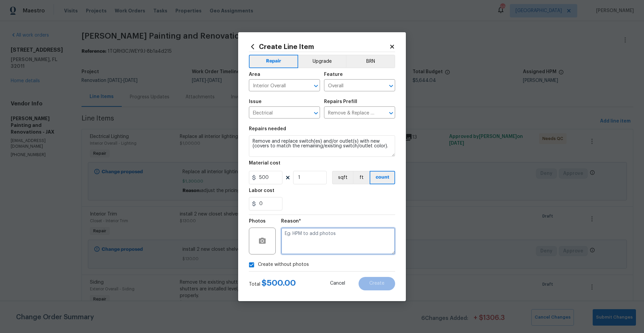
click at [308, 249] on textarea at bounding box center [338, 241] width 114 height 27
paste textarea "Will send to vendor"
type textarea "Will send to vendor"
click at [379, 283] on span "Create" at bounding box center [376, 283] width 15 height 5
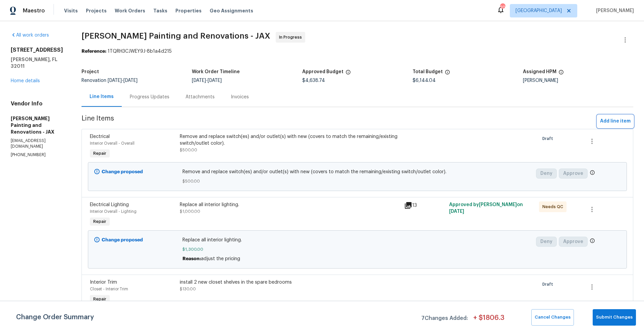
click at [611, 123] on span "Add line item" at bounding box center [615, 121] width 31 height 8
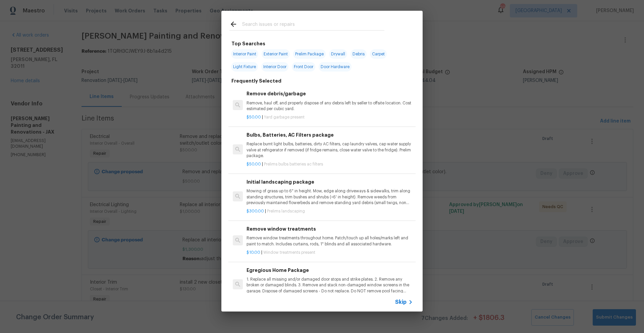
click at [277, 22] on input "text" at bounding box center [313, 25] width 142 height 10
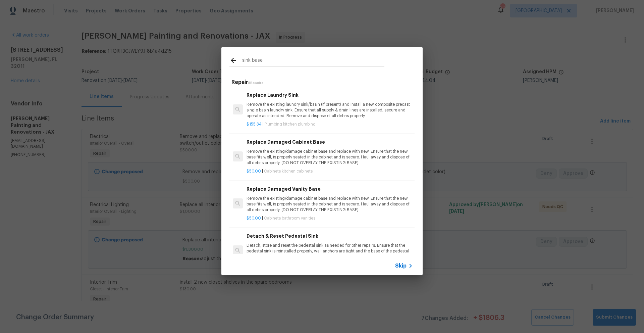
type input "sink base"
click at [271, 145] on h6 "Replace Damaged Cabinet Base" at bounding box center [330, 141] width 166 height 7
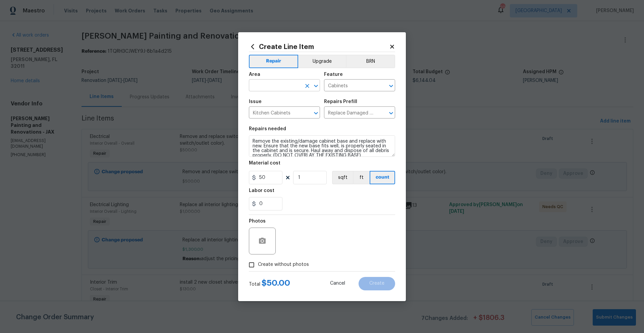
click at [276, 86] on input "text" at bounding box center [275, 86] width 52 height 10
click at [269, 99] on li "Kitchen" at bounding box center [284, 100] width 71 height 11
type input "Kitchen"
click at [254, 264] on input "Create without photos" at bounding box center [251, 264] width 13 height 13
checkbox input "true"
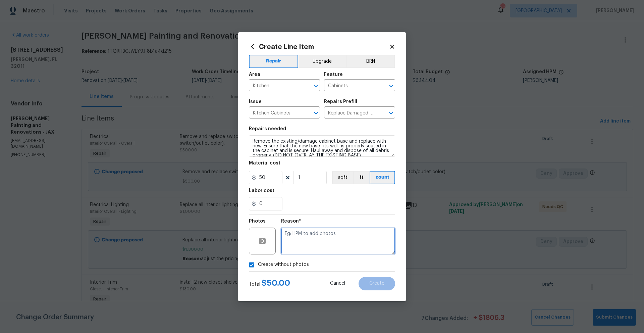
click at [329, 231] on textarea at bounding box center [338, 241] width 114 height 27
paste textarea "Will send to vendor"
type textarea "Will send to vendor"
click at [384, 289] on button "Create" at bounding box center [377, 283] width 37 height 13
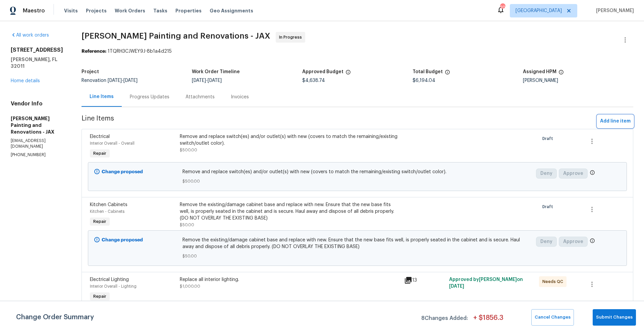
click at [615, 120] on span "Add line item" at bounding box center [615, 121] width 31 height 8
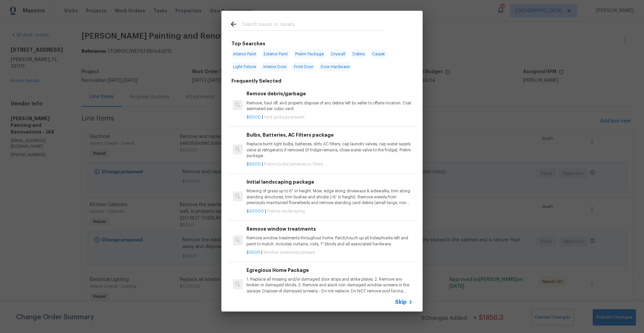
click at [317, 21] on input "text" at bounding box center [313, 25] width 142 height 10
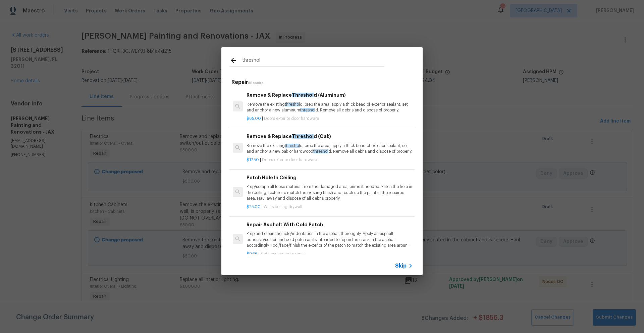
type input "threshol"
click at [273, 103] on p "Remove the existing threshol d, prep the area, apply a thick bead of exterior s…" at bounding box center [330, 107] width 166 height 11
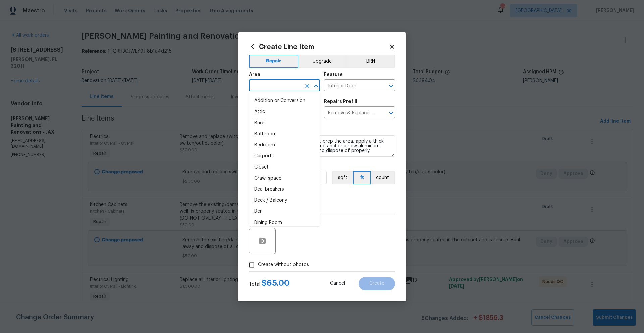
click at [268, 83] on input "text" at bounding box center [275, 86] width 52 height 10
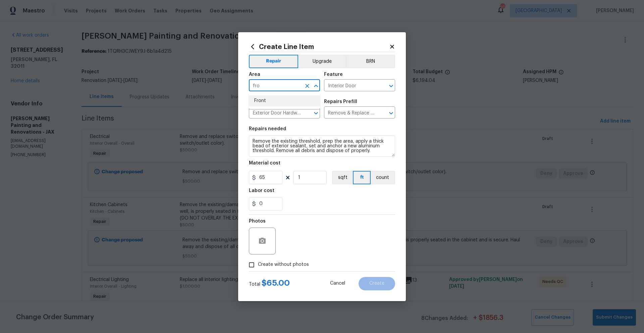
click at [261, 98] on li "Front" at bounding box center [284, 100] width 71 height 11
type input "Front"
drag, startPoint x: 252, startPoint y: 267, endPoint x: 262, endPoint y: 260, distance: 12.0
click at [253, 267] on input "Create without photos" at bounding box center [251, 264] width 13 height 13
checkbox input "true"
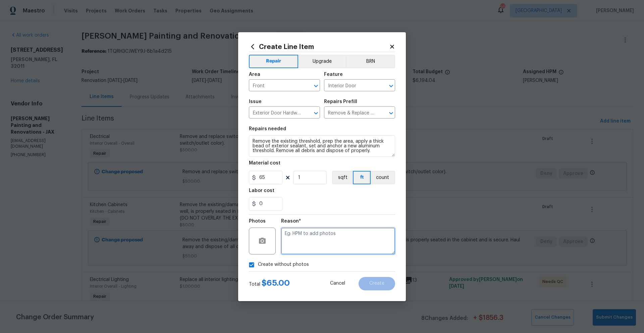
click at [298, 245] on textarea at bounding box center [338, 241] width 114 height 27
paste textarea "Will send to vendor"
type textarea "Will send to vendor"
click at [375, 285] on span "Create" at bounding box center [376, 283] width 15 height 5
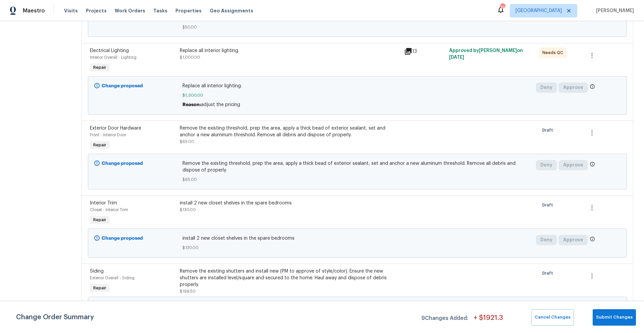
scroll to position [0, 0]
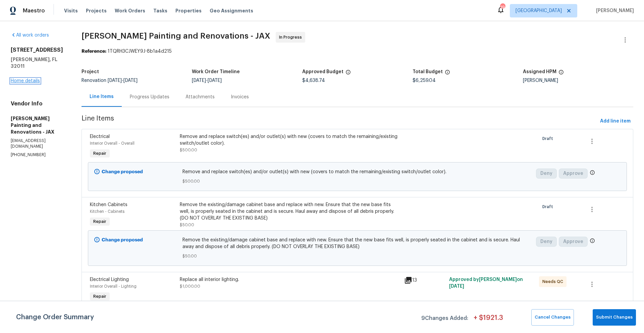
click at [28, 79] on link "Home details" at bounding box center [25, 81] width 29 height 5
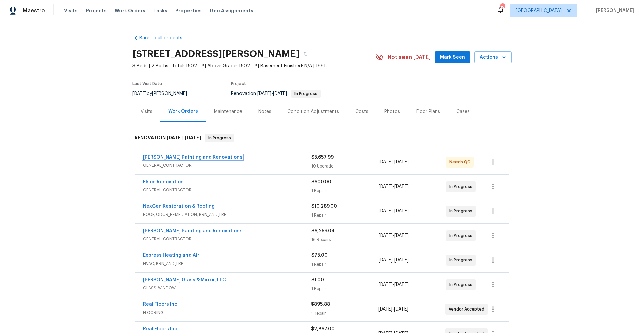
click at [186, 158] on link "Hildebrandt Painting and Renovations" at bounding box center [193, 157] width 100 height 5
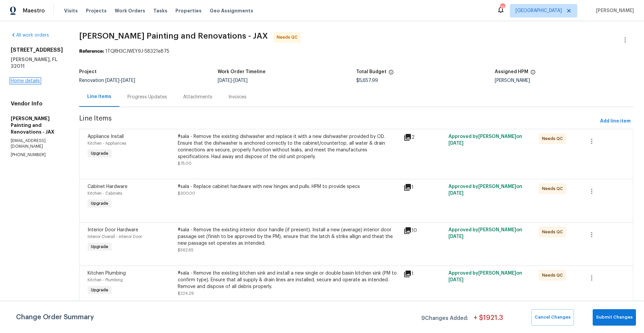
click at [24, 79] on link "Home details" at bounding box center [25, 81] width 29 height 5
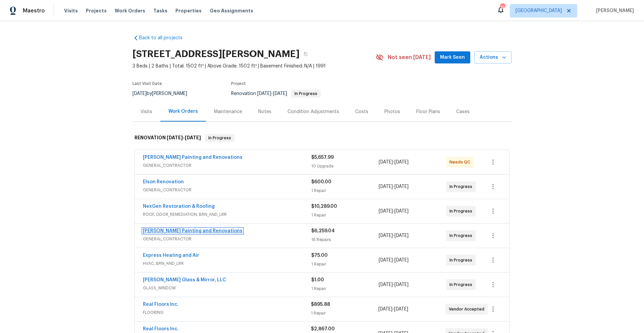
click at [173, 229] on link "Hildebrandt Painting and Renovations" at bounding box center [193, 231] width 100 height 5
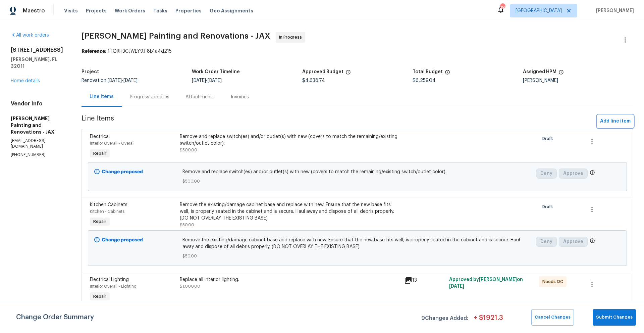
click at [614, 121] on span "Add line item" at bounding box center [615, 121] width 31 height 8
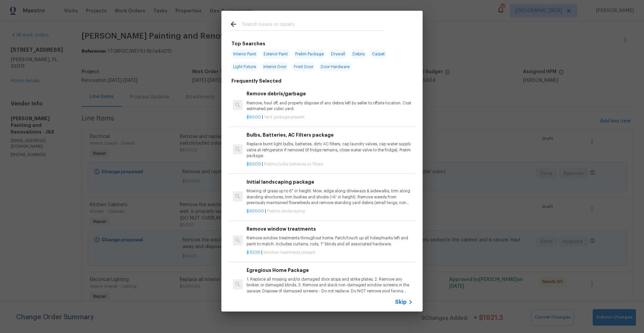
click at [271, 23] on input "text" at bounding box center [313, 25] width 142 height 10
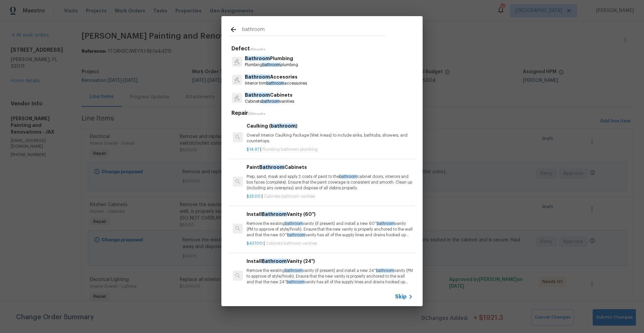
type input "bathroom"
click at [401, 298] on span "Skip" at bounding box center [400, 296] width 11 height 7
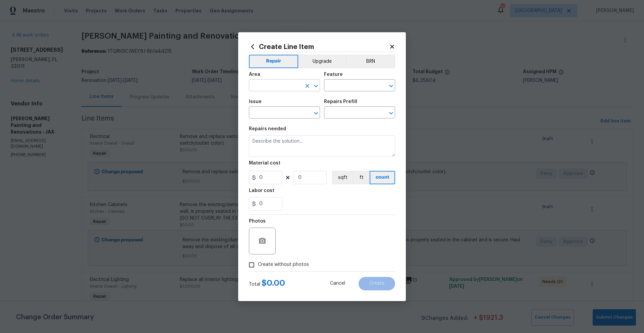
click at [271, 83] on input "text" at bounding box center [275, 86] width 52 height 10
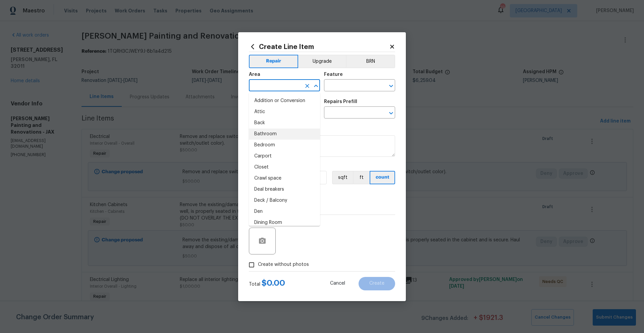
click at [262, 131] on li "Bathroom" at bounding box center [284, 134] width 71 height 11
type input "Bathroom"
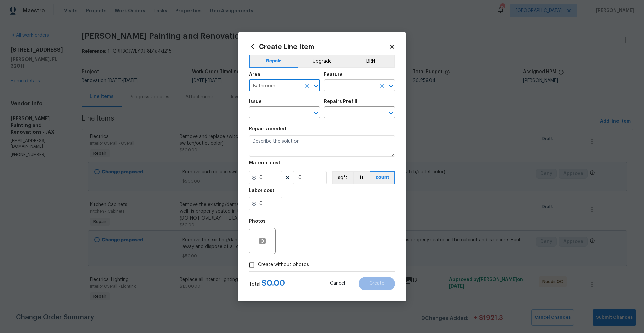
click at [342, 84] on input "text" at bounding box center [350, 86] width 52 height 10
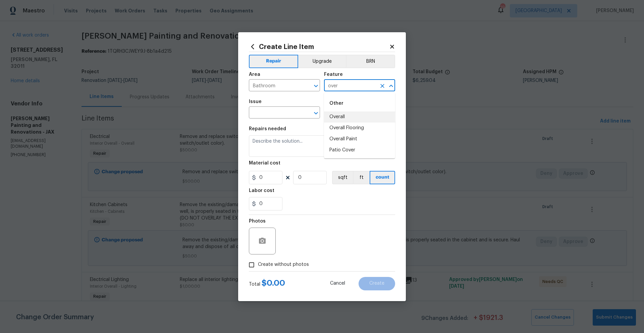
click at [339, 117] on li "Overall" at bounding box center [359, 116] width 71 height 11
type input "Overall"
click at [284, 112] on input "text" at bounding box center [275, 113] width 52 height 10
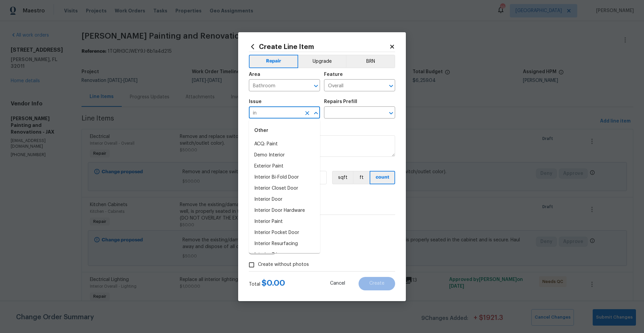
type input "i"
type input "o"
click at [268, 199] on li "Bathroom Plumbing" at bounding box center [284, 197] width 71 height 11
type input "Bathroom Plumbing"
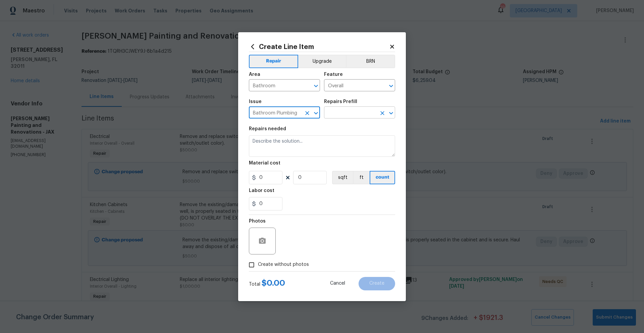
click at [354, 110] on input "text" at bounding box center [350, 113] width 52 height 10
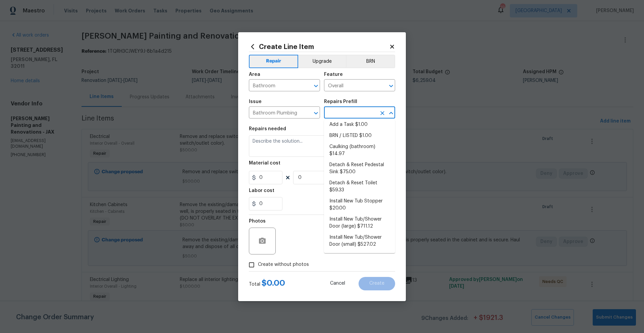
scroll to position [0, 0]
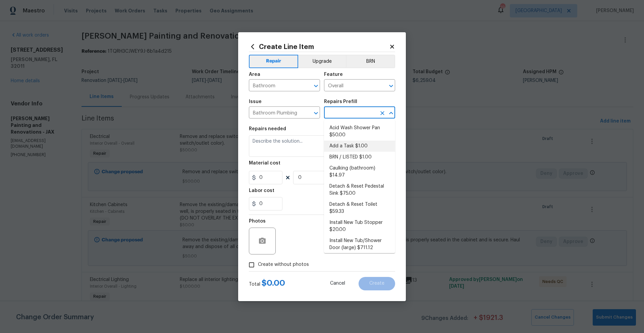
click at [349, 145] on li "Add a Task $1.00" at bounding box center [359, 146] width 71 height 11
type input "Plumbing"
type input "Add a Task $1.00"
type textarea "HPM to detail"
type input "1"
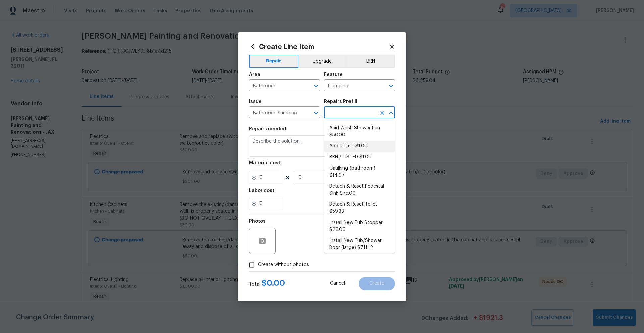
type input "1"
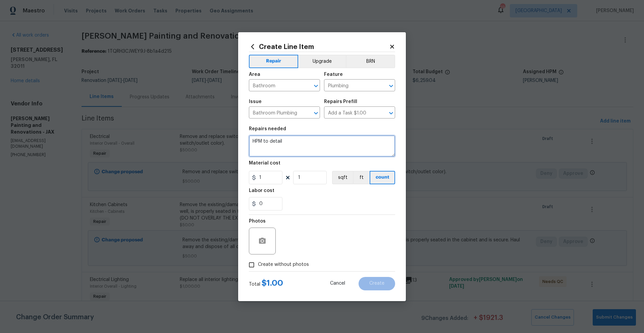
drag, startPoint x: 287, startPoint y: 140, endPoint x: 224, endPoint y: 135, distance: 63.3
click at [225, 135] on div "Create Line Item Repair Upgrade BRN Area Bathroom ​ Feature Plumbing ​ Issue Ba…" at bounding box center [322, 166] width 644 height 333
click at [256, 153] on textarea "Hall bathroom repairs: 1.Replace vanity faucet 2.Replace 20- 4x4 tiles prior to…" at bounding box center [322, 145] width 146 height 21
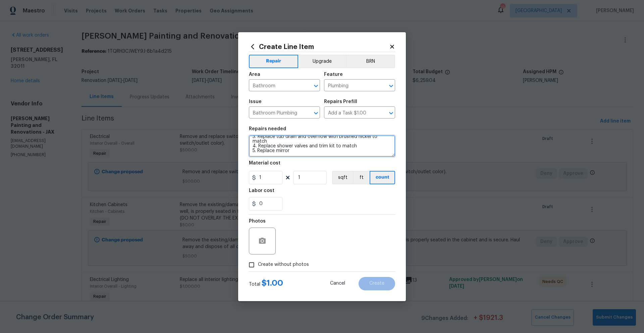
type textarea "Hall bathroom repairs: 1. Replace vanity faucet 2. Replace 20- 4x4 tiles prior …"
click at [277, 177] on input "1" at bounding box center [266, 177] width 34 height 13
type input "1000"
click at [313, 202] on div "0" at bounding box center [322, 203] width 146 height 13
click at [253, 266] on input "Create without photos" at bounding box center [251, 264] width 13 height 13
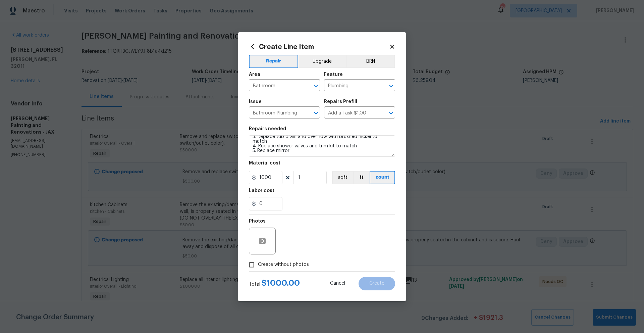
checkbox input "true"
click at [299, 243] on textarea at bounding box center [338, 241] width 114 height 27
paste textarea "Will send to vendor"
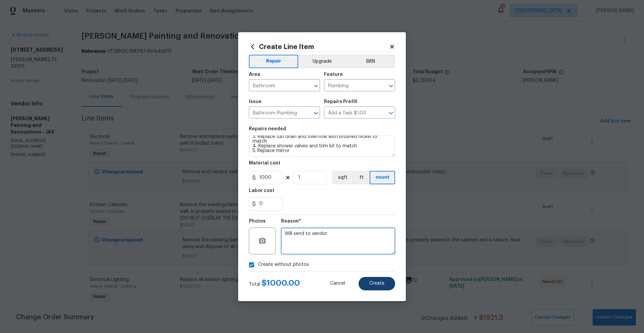
type textarea "Will send to vendor"
click at [380, 286] on button "Create" at bounding box center [377, 283] width 37 height 13
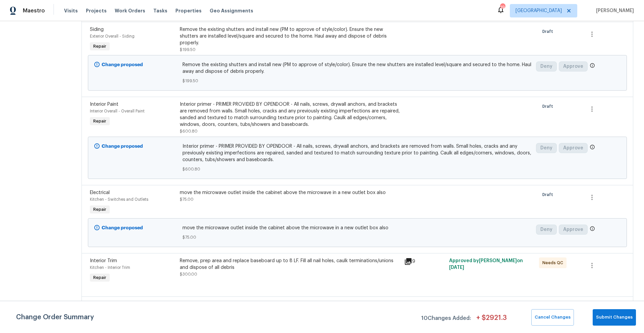
scroll to position [571, 0]
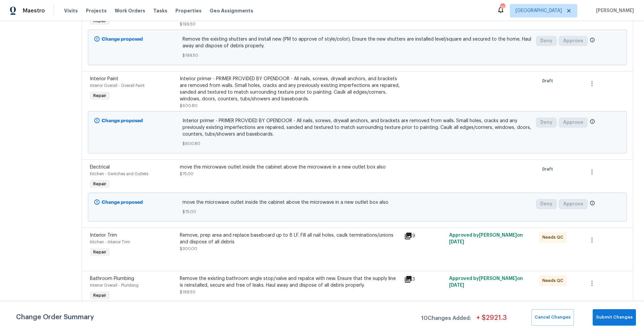
click at [245, 239] on div "Remove, prep area and replace baseboard up to 8 LF. Fill all nail holes, caulk …" at bounding box center [290, 238] width 221 height 13
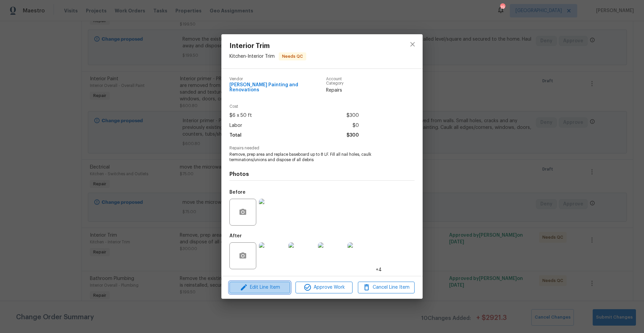
click at [260, 284] on span "Edit Line Item" at bounding box center [260, 287] width 57 height 8
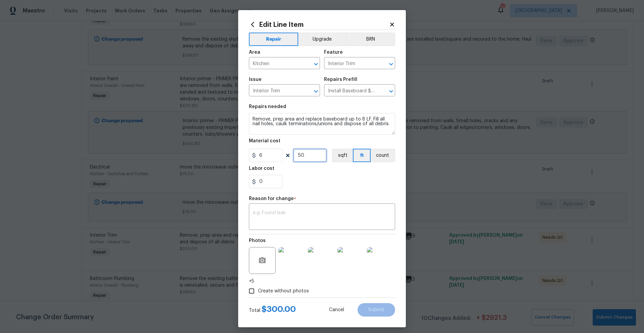
drag, startPoint x: 313, startPoint y: 154, endPoint x: 292, endPoint y: 152, distance: 21.3
click at [293, 152] on input "50" at bounding box center [310, 155] width 34 height 13
type input "80"
click at [287, 221] on textarea at bounding box center [322, 217] width 138 height 14
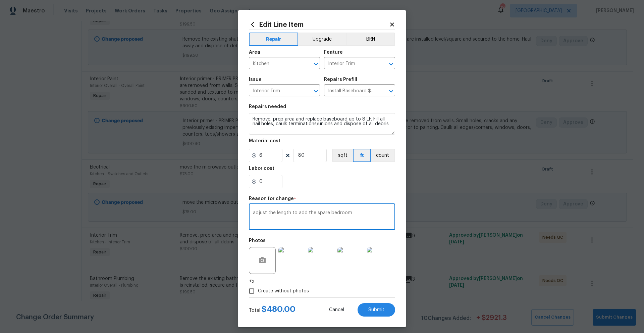
type textarea "adjust the length to add the spare bedroom"
click at [249, 293] on input "Create without photos" at bounding box center [251, 291] width 13 height 13
checkbox input "false"
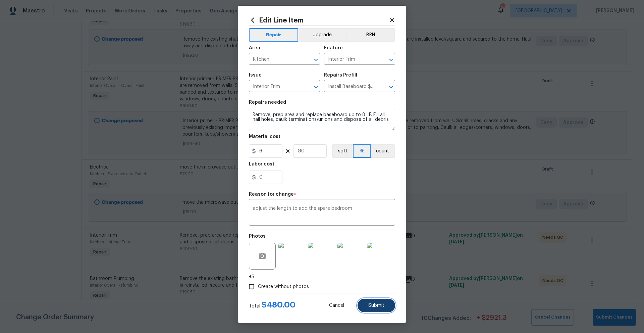
click at [370, 305] on span "Submit" at bounding box center [376, 305] width 16 height 5
type input "50"
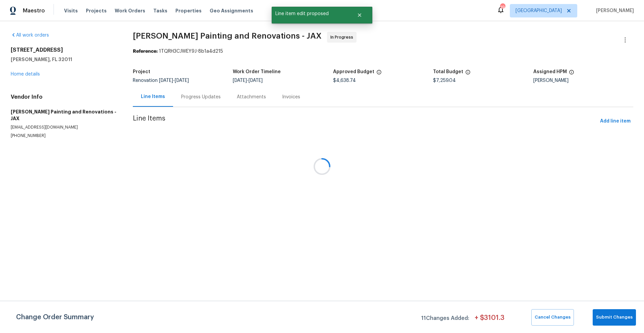
scroll to position [0, 0]
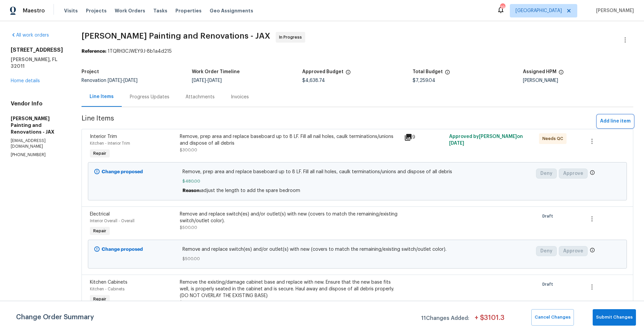
click at [611, 119] on span "Add line item" at bounding box center [615, 121] width 31 height 8
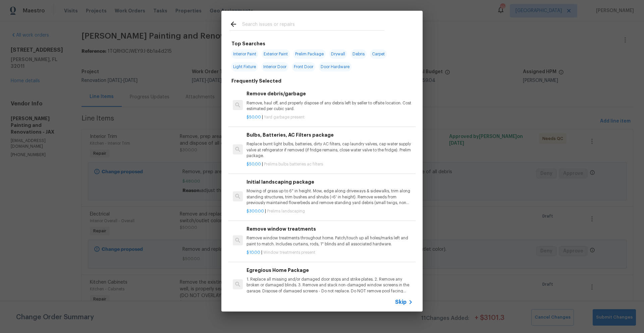
click at [278, 26] on input "text" at bounding box center [313, 25] width 142 height 10
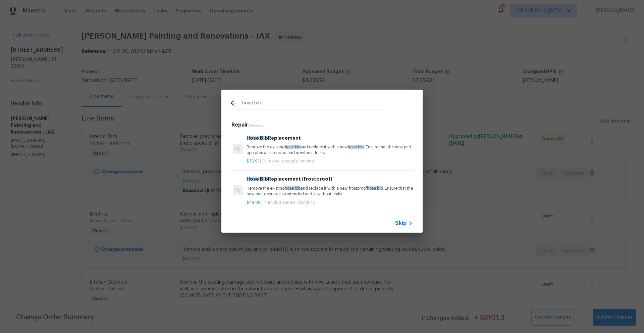
type input "hose bib"
click at [272, 141] on h6 "Hose Bib Replacement" at bounding box center [330, 137] width 166 height 7
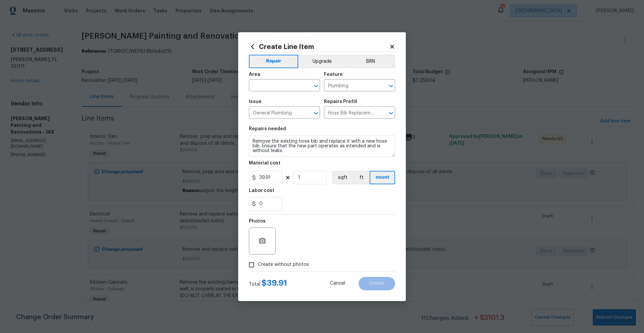
click at [267, 80] on div "Area" at bounding box center [284, 76] width 71 height 9
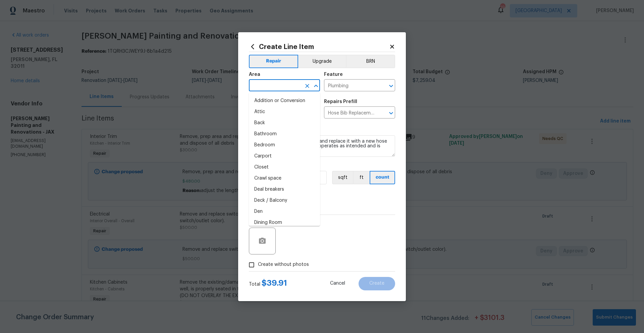
click at [267, 85] on input "text" at bounding box center [275, 86] width 52 height 10
click at [255, 124] on li "Back" at bounding box center [284, 122] width 71 height 11
type input "Back"
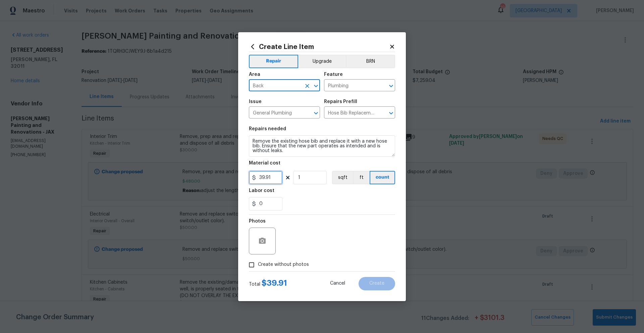
click at [273, 178] on input "39.91" at bounding box center [266, 177] width 34 height 13
drag, startPoint x: 274, startPoint y: 178, endPoint x: 245, endPoint y: 178, distance: 29.2
click at [245, 178] on div "Create Line Item Repair Upgrade BRN Area Back ​ Feature Plumbing ​ Issue Genera…" at bounding box center [322, 166] width 168 height 269
type input "45"
click at [337, 200] on div "0" at bounding box center [322, 203] width 146 height 13
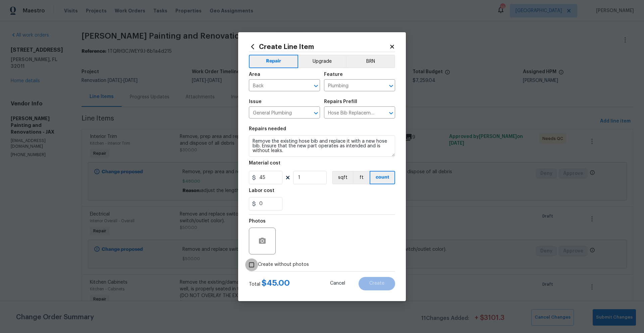
click at [251, 266] on input "Create without photos" at bounding box center [251, 264] width 13 height 13
checkbox input "true"
click at [299, 248] on textarea at bounding box center [338, 241] width 114 height 27
paste textarea "Will send to vendor"
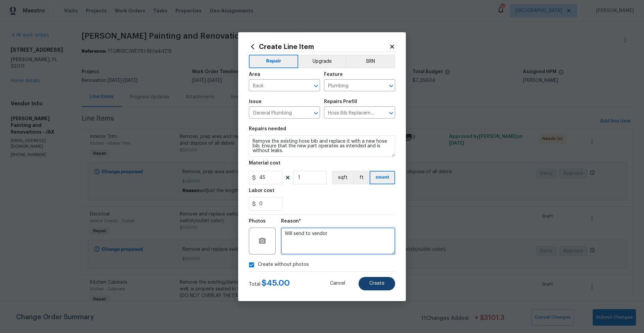
type textarea "Will send to vendor"
click at [377, 284] on span "Create" at bounding box center [376, 283] width 15 height 5
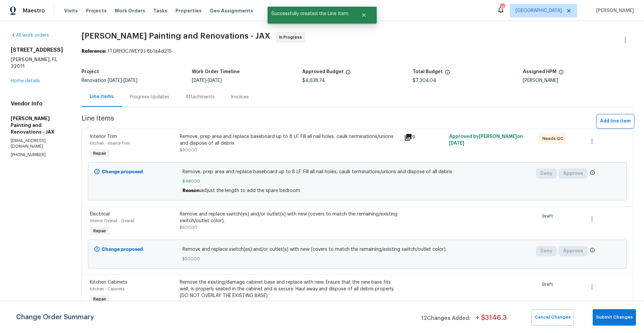
click at [609, 121] on span "Add line item" at bounding box center [615, 121] width 31 height 8
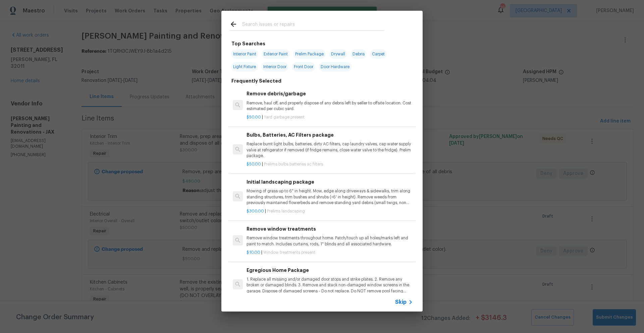
click at [283, 25] on input "text" at bounding box center [313, 25] width 142 height 10
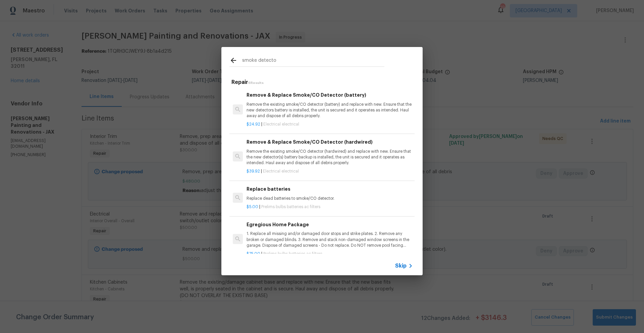
type input "smoke detecto"
click at [285, 105] on p "Remove the existing smoke/CO detector (battery) and replace with new. Ensure th…" at bounding box center [330, 110] width 166 height 17
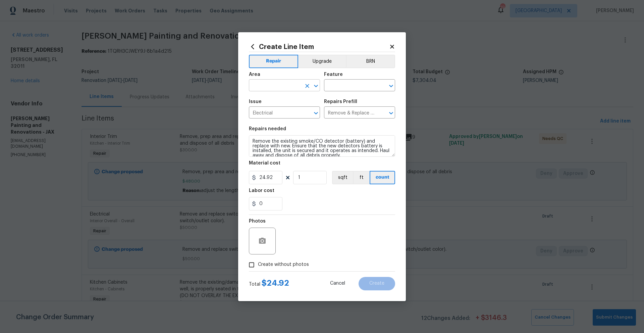
click at [279, 83] on input "text" at bounding box center [275, 86] width 52 height 10
click at [268, 112] on li "Interior Overall" at bounding box center [284, 111] width 71 height 11
type input "Interior Overall"
click at [368, 84] on input "text" at bounding box center [350, 86] width 52 height 10
click at [350, 114] on li "Smoke Detector" at bounding box center [359, 116] width 71 height 11
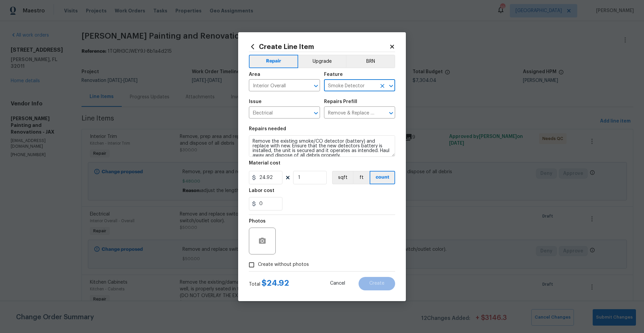
type input "Smoke Detector"
drag, startPoint x: 308, startPoint y: 177, endPoint x: 297, endPoint y: 177, distance: 10.8
click at [297, 177] on input "1" at bounding box center [310, 177] width 34 height 13
type input "5"
click at [347, 201] on div "0" at bounding box center [322, 203] width 146 height 13
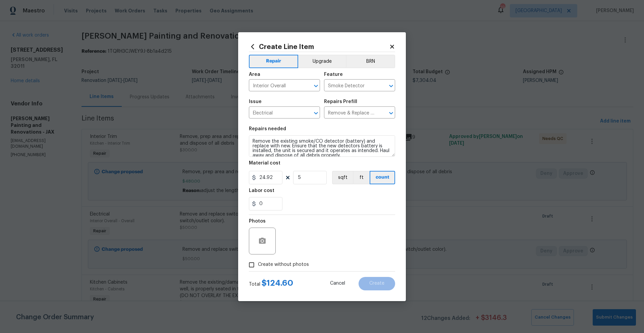
click at [317, 279] on div "Total $ 124.60 Cancel Create" at bounding box center [322, 280] width 146 height 19
click at [251, 264] on input "Create without photos" at bounding box center [251, 264] width 13 height 13
checkbox input "true"
click at [297, 245] on textarea at bounding box center [338, 241] width 114 height 27
paste textarea "Will send to vendor"
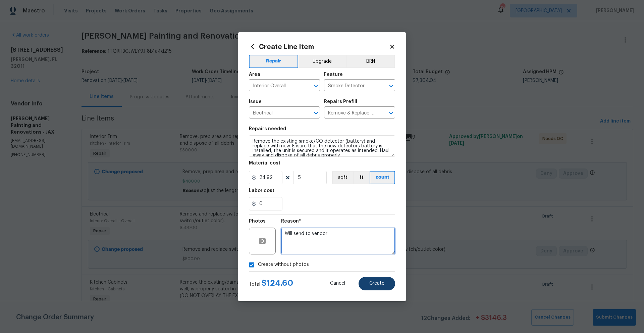
type textarea "Will send to vendor"
click at [381, 284] on span "Create" at bounding box center [376, 283] width 15 height 5
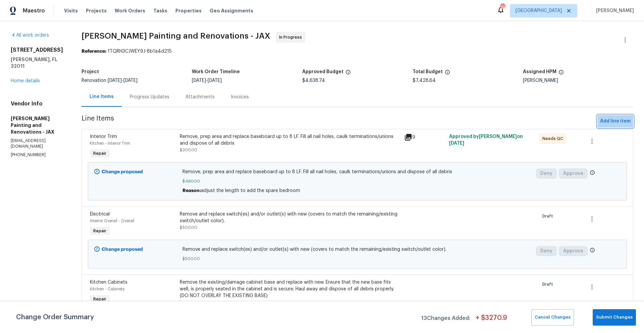
click at [612, 119] on span "Add line item" at bounding box center [615, 121] width 31 height 8
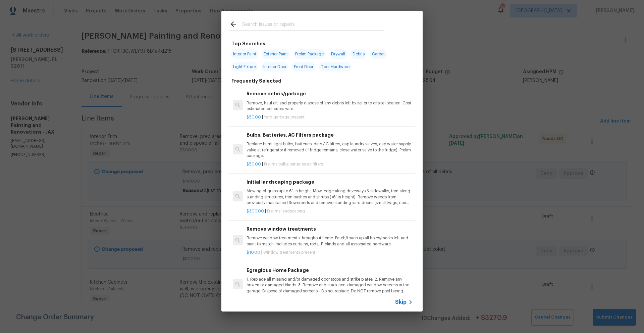
click at [278, 24] on input "text" at bounding box center [313, 25] width 142 height 10
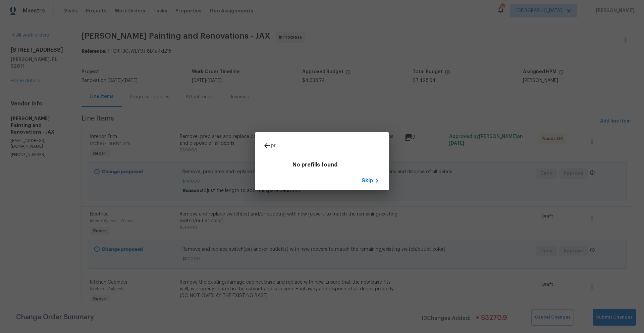
type input "p"
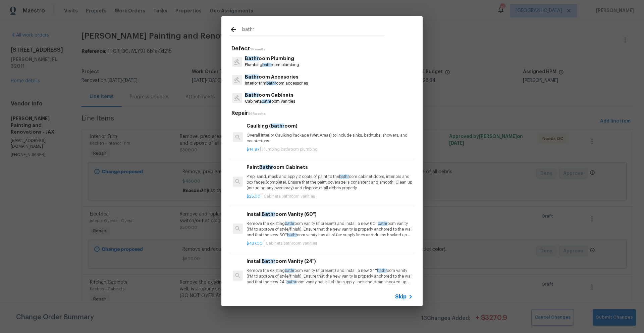
type input "bathr"
click at [400, 299] on span "Skip" at bounding box center [400, 296] width 11 height 7
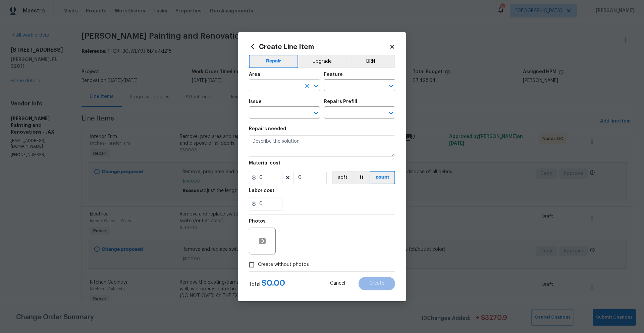
click at [269, 87] on input "text" at bounding box center [275, 86] width 52 height 10
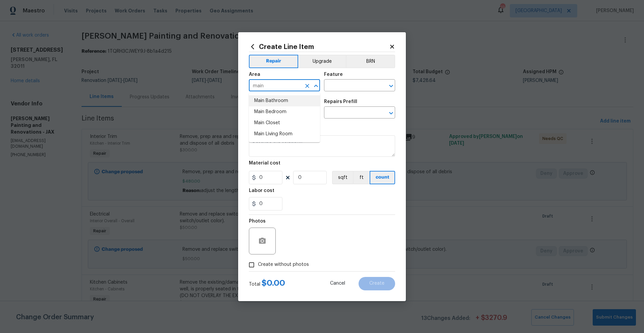
click at [273, 101] on li "Main Bathroom" at bounding box center [284, 100] width 71 height 11
type input "Main Bathroom"
click at [350, 92] on div "Area Main Bathroom ​ Feature ​" at bounding box center [322, 81] width 146 height 27
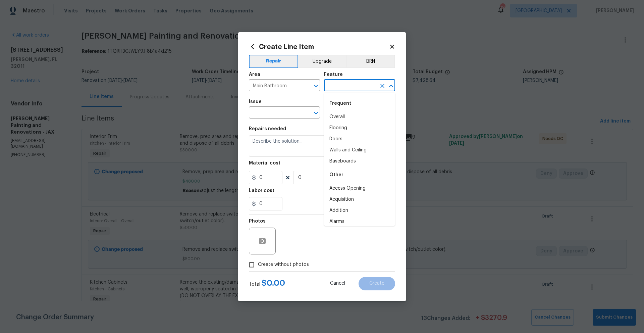
click at [350, 88] on input "text" at bounding box center [350, 86] width 52 height 10
click at [340, 115] on li "Overall" at bounding box center [359, 116] width 71 height 11
type input "Overall"
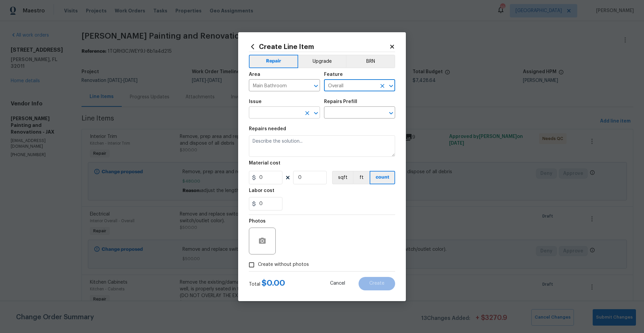
click at [285, 111] on input "text" at bounding box center [275, 113] width 52 height 10
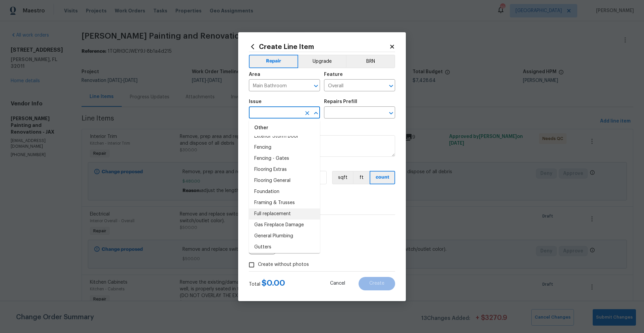
scroll to position [441, 0]
click at [263, 243] on li "General Plumbing" at bounding box center [284, 237] width 71 height 11
type input "General Plumbing"
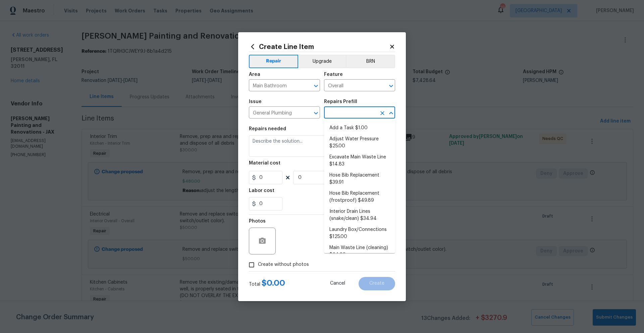
click at [343, 115] on input "text" at bounding box center [350, 113] width 52 height 10
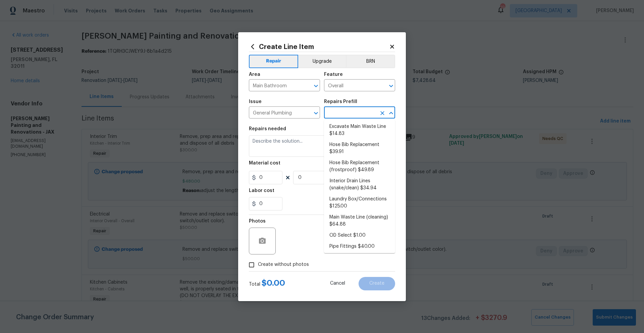
scroll to position [0, 0]
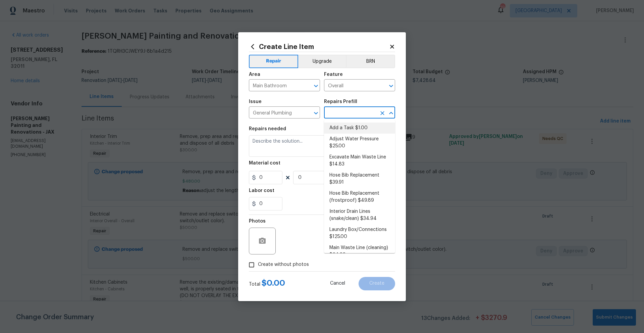
click at [341, 129] on li "Add a Task $1.00" at bounding box center [359, 127] width 71 height 11
type input "Plumbing"
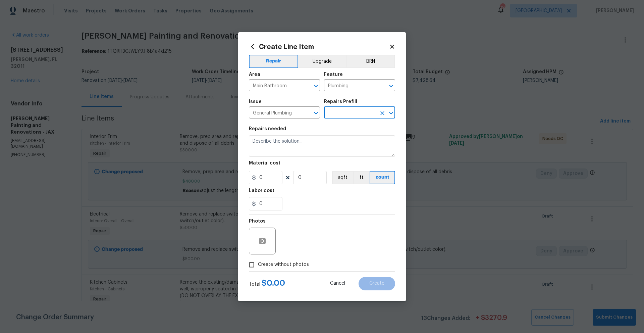
type input "Add a Task $1.00"
type textarea "HPM to detail"
type input "1"
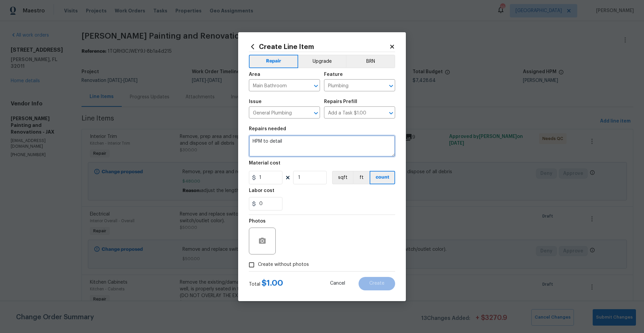
drag, startPoint x: 295, startPoint y: 143, endPoint x: 248, endPoint y: 138, distance: 48.0
click at [248, 138] on div "Create Line Item Repair Upgrade BRN Area Main Bathroom ​ Feature Plumbing ​ Iss…" at bounding box center [322, 166] width 168 height 269
type textarea "Primary bathroom repairs: 1. Replace vanity faucet 2. Replace vanity mirror 3. …"
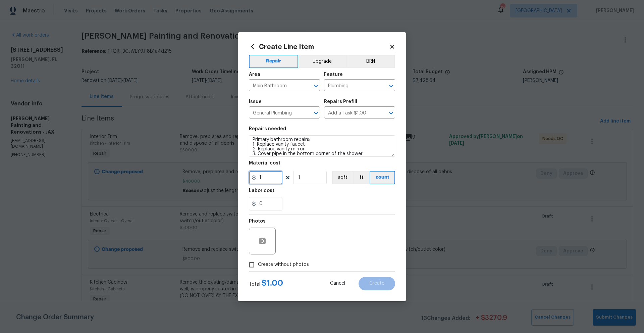
click at [267, 177] on input "1" at bounding box center [266, 177] width 34 height 13
drag, startPoint x: 269, startPoint y: 177, endPoint x: 254, endPoint y: 180, distance: 15.7
click at [254, 180] on input "1" at bounding box center [266, 177] width 34 height 13
type input "400"
click at [334, 201] on div "0" at bounding box center [322, 203] width 146 height 13
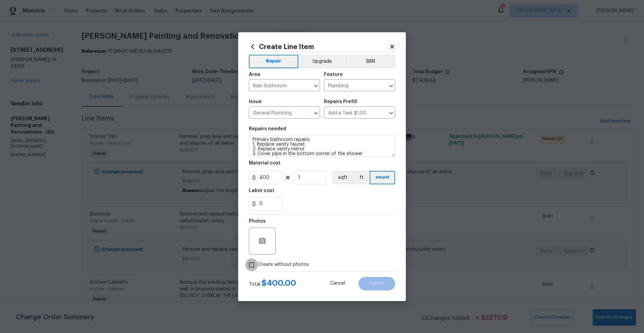
click at [253, 265] on input "Create without photos" at bounding box center [251, 264] width 13 height 13
checkbox input "true"
click at [300, 249] on textarea at bounding box center [338, 241] width 114 height 27
paste textarea "Will send to vendor"
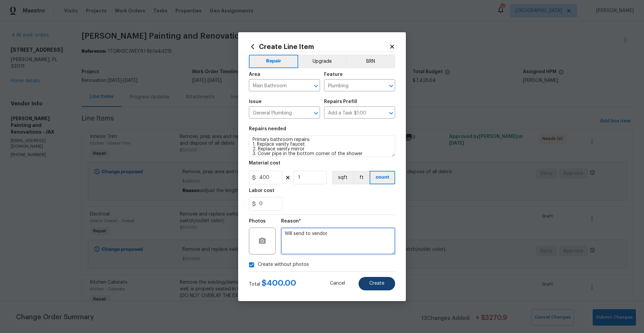
type textarea "Will send to vendor"
click at [378, 283] on span "Create" at bounding box center [376, 283] width 15 height 5
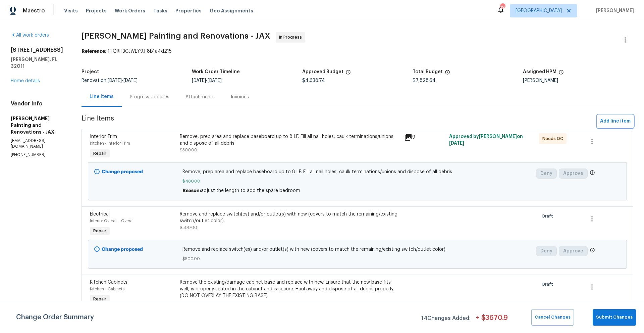
click at [602, 122] on span "Add line item" at bounding box center [615, 121] width 31 height 8
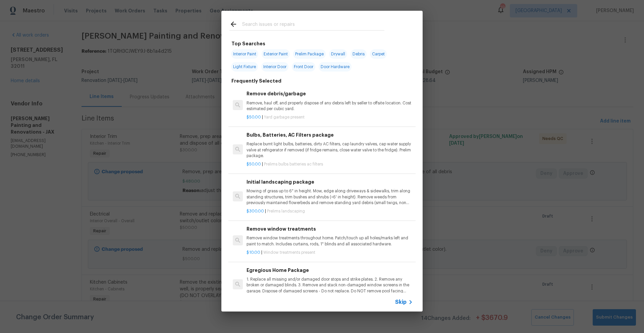
click at [258, 27] on input "text" at bounding box center [313, 25] width 142 height 10
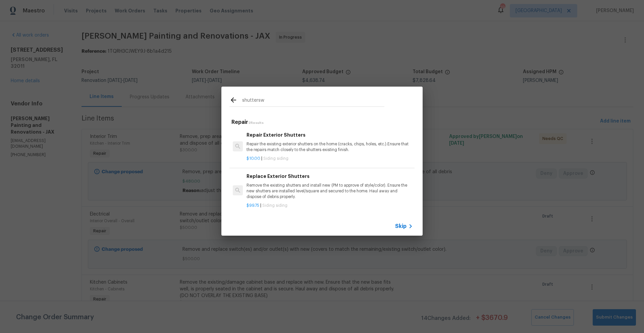
type input "shuttersw"
click at [232, 100] on icon at bounding box center [234, 100] width 8 height 8
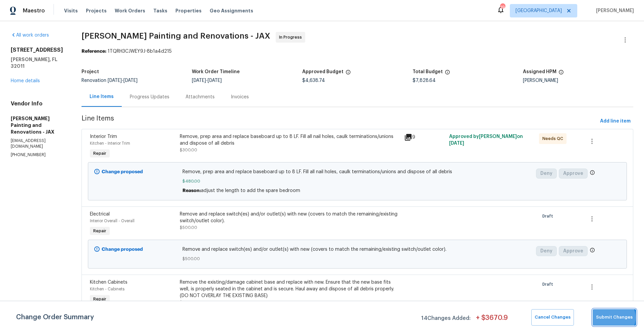
click at [610, 317] on span "Submit Changes" at bounding box center [614, 317] width 37 height 8
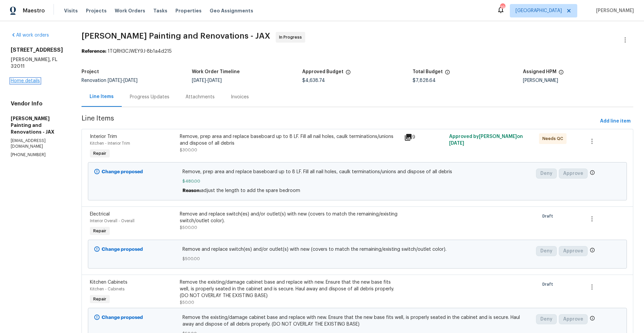
click at [27, 79] on link "Home details" at bounding box center [25, 81] width 29 height 5
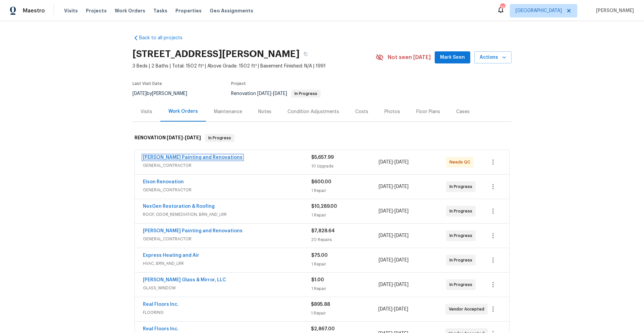
click at [169, 157] on link "Hildebrandt Painting and Renovations" at bounding box center [193, 157] width 100 height 5
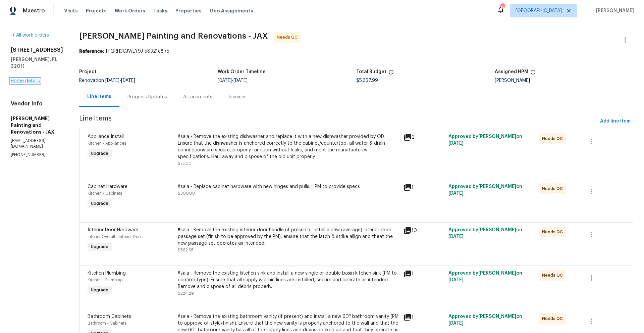
click at [31, 79] on link "Home details" at bounding box center [25, 81] width 29 height 5
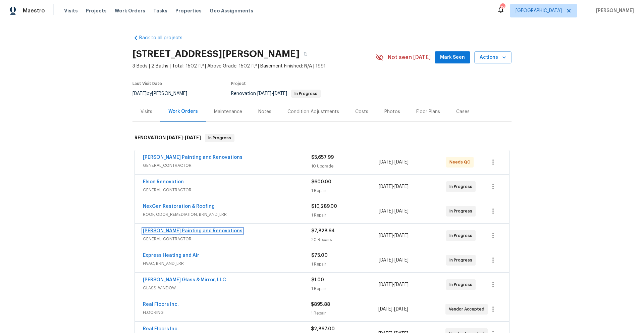
click at [165, 232] on link "Hildebrandt Painting and Renovations" at bounding box center [193, 231] width 100 height 5
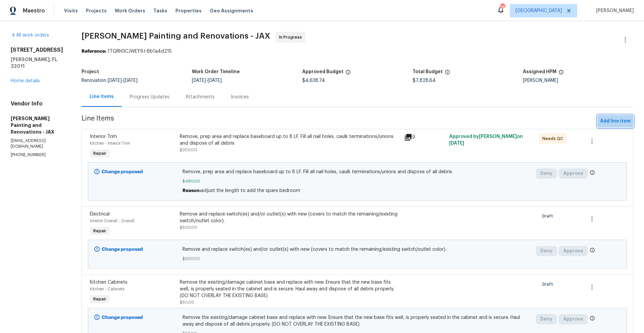
click at [607, 119] on span "Add line item" at bounding box center [615, 121] width 31 height 8
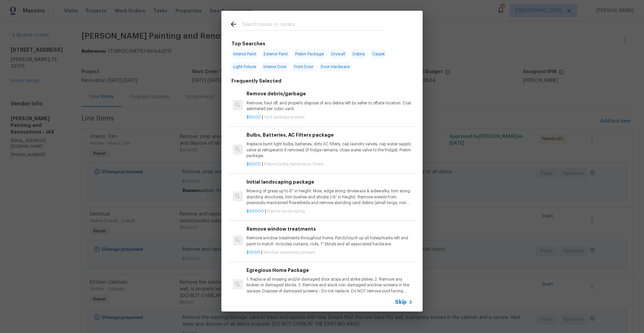
click at [247, 24] on input "text" at bounding box center [313, 25] width 142 height 10
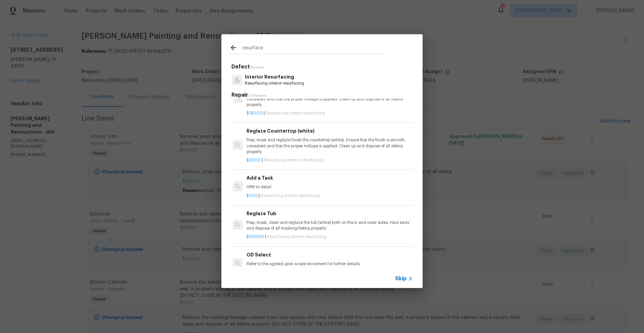
scroll to position [66, 0]
type input "resurface"
click at [253, 213] on h6 "Reglaze Tub" at bounding box center [330, 211] width 166 height 7
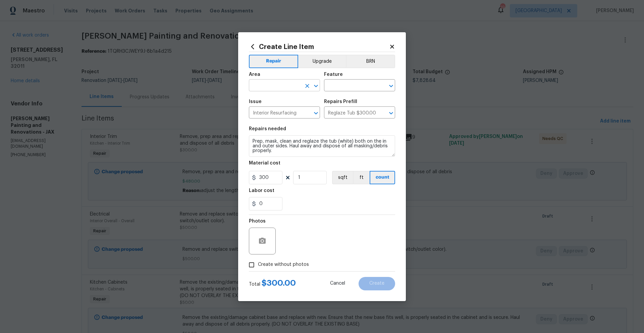
click at [272, 84] on input "text" at bounding box center [275, 86] width 52 height 10
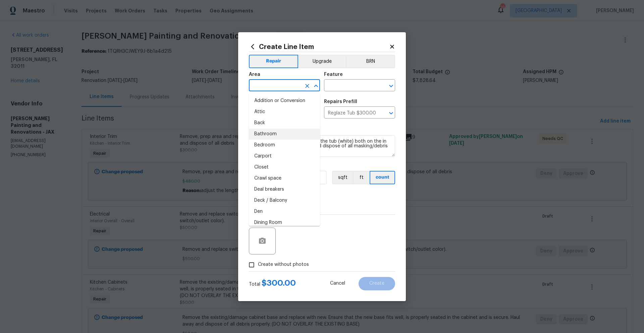
click at [263, 131] on li "Bathroom" at bounding box center [284, 134] width 71 height 11
type input "Bathroom"
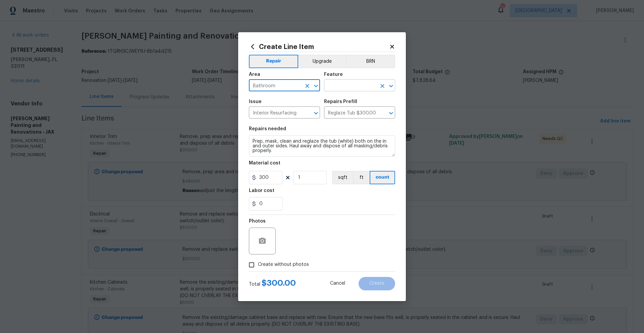
click at [349, 82] on input "text" at bounding box center [350, 86] width 52 height 10
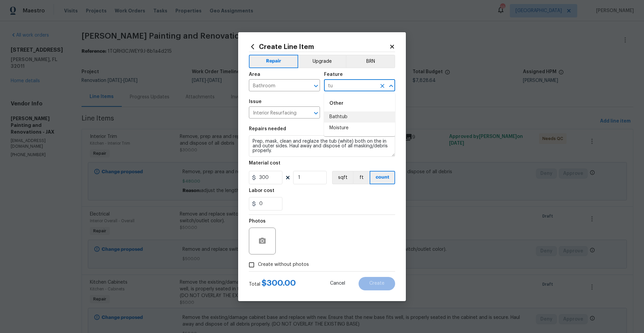
click at [340, 114] on li "Bathtub" at bounding box center [359, 116] width 71 height 11
type input "Bathtub"
click at [275, 152] on textarea "Prep, mask, clean and reglaze the tub (white) both on the in and outer sides. H…" at bounding box center [322, 145] width 146 height 21
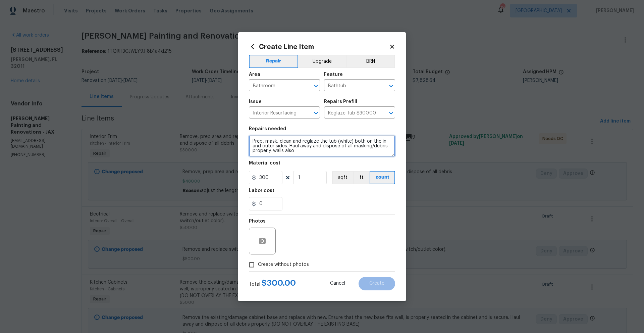
drag, startPoint x: 296, startPoint y: 152, endPoint x: 272, endPoint y: 151, distance: 23.8
click at [272, 151] on textarea "Prep, mask, clean and reglaze the tub (white) both on the in and outer sides. H…" at bounding box center [322, 145] width 146 height 21
click at [336, 140] on textarea "Prep, mask, clean and reglaze the tub (white) both on the in and outer sides. H…" at bounding box center [322, 145] width 146 height 21
type textarea "Prep, mask, clean and reglaze the tub/shower (white) both on the in and outer s…"
drag, startPoint x: 271, startPoint y: 178, endPoint x: 260, endPoint y: 178, distance: 11.4
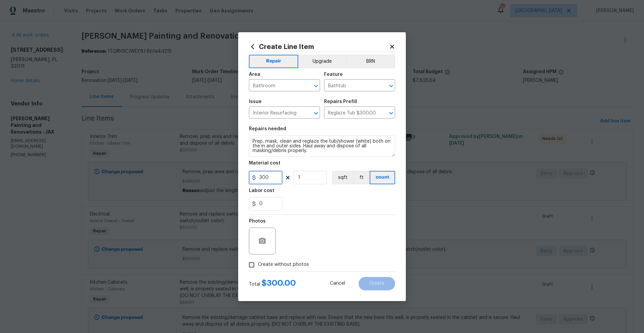
click at [260, 178] on input "300" at bounding box center [266, 177] width 34 height 13
type input "500"
click at [316, 221] on div "Photos" at bounding box center [322, 237] width 146 height 44
click at [252, 264] on input "Create without photos" at bounding box center [251, 264] width 13 height 13
checkbox input "true"
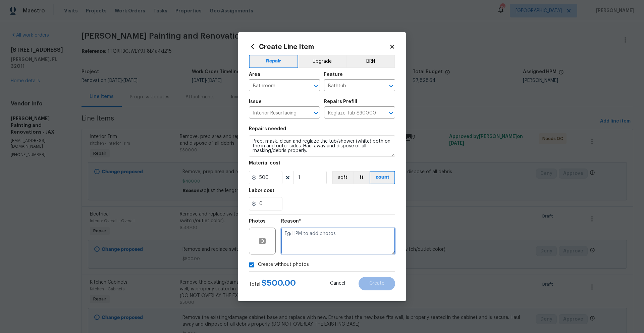
click at [308, 234] on textarea at bounding box center [338, 241] width 114 height 27
paste textarea "Will send to vendor"
type textarea "Will send to vendor"
click at [371, 285] on span "Create" at bounding box center [376, 283] width 15 height 5
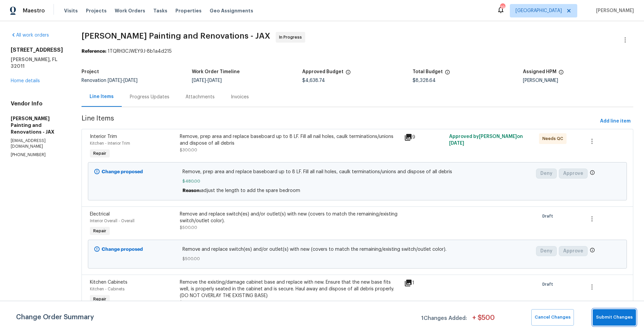
click at [618, 315] on span "Submit Changes" at bounding box center [614, 317] width 37 height 8
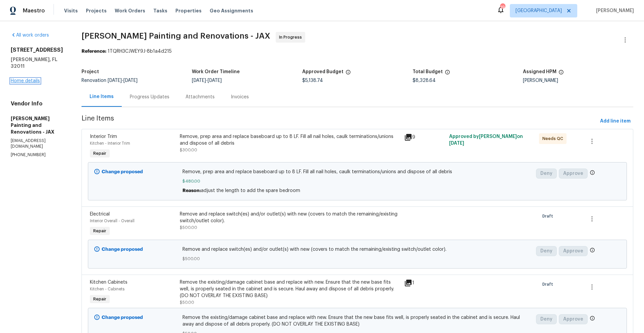
click at [28, 79] on link "Home details" at bounding box center [25, 81] width 29 height 5
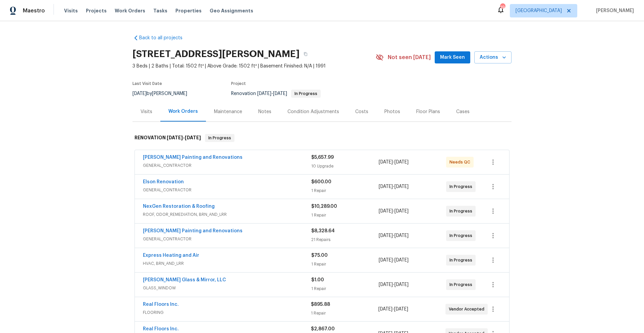
click at [360, 111] on div "Costs" at bounding box center [361, 111] width 13 height 7
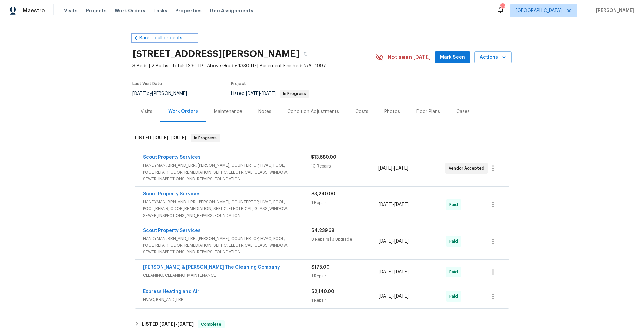
click at [140, 37] on link "Back to all projects" at bounding box center [165, 38] width 64 height 7
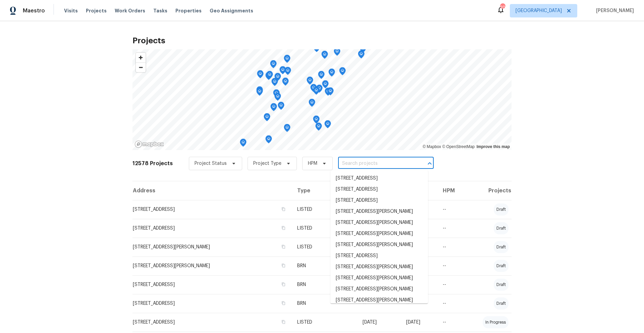
click at [344, 160] on input "text" at bounding box center [376, 163] width 77 height 10
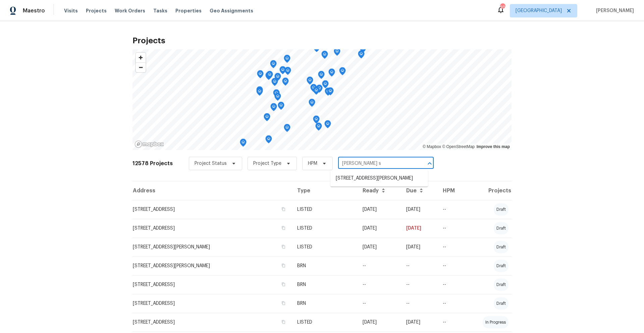
type input "hunt st"
click at [358, 179] on li "4145 Hunt St, Jacksonville, FL 32254" at bounding box center [380, 178] width 98 height 11
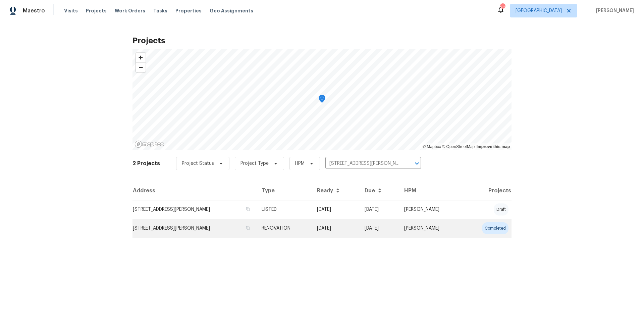
click at [148, 226] on td "4145 Hunt St, Jacksonville, FL 32254" at bounding box center [195, 228] width 124 height 19
